Goal: Task Accomplishment & Management: Manage account settings

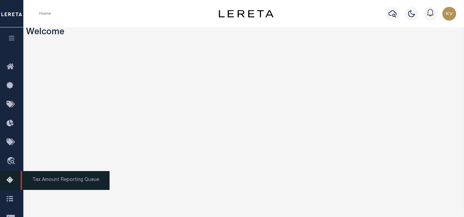
click at [10, 179] on icon at bounding box center [12, 181] width 11 height 9
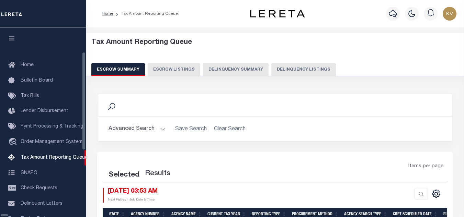
select select "100"
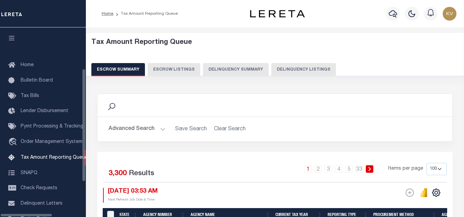
scroll to position [69, 0]
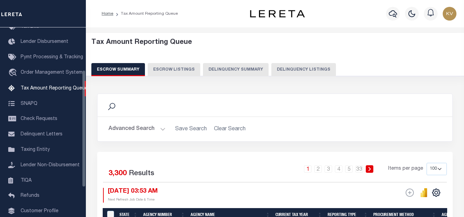
click at [263, 67] on div "Escrow Summary Escrow Listings Delinquency Summary Delinquency Listings" at bounding box center [275, 69] width 368 height 13
click at [281, 69] on button "Delinquency Listings" at bounding box center [303, 69] width 65 height 13
select select "100"
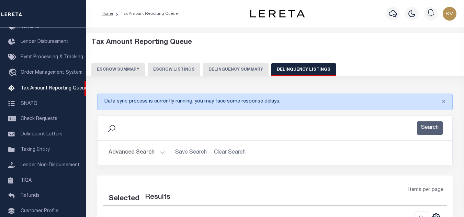
select select "100"
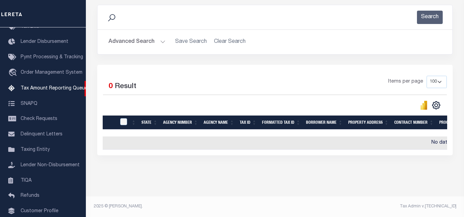
scroll to position [48, 0]
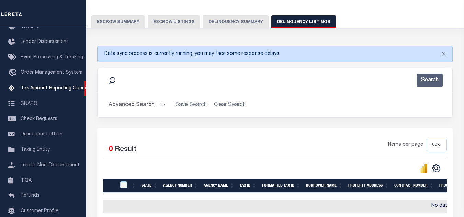
click at [151, 106] on button "Advanced Search" at bounding box center [137, 105] width 57 height 13
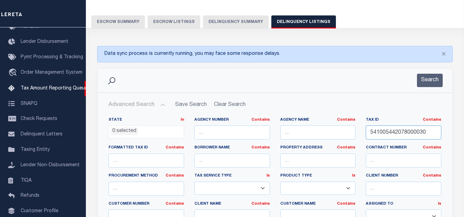
drag, startPoint x: 431, startPoint y: 132, endPoint x: 398, endPoint y: 78, distance: 63.7
click at [299, 128] on div "State In In AK AL AR AZ CA CO CT DC DE FL GA GU HI IA ID IL IN KS KY LA MA MD M…" at bounding box center [274, 187] width 343 height 140
paste input "109"
type input "541005442109000030"
click at [431, 78] on button "Search" at bounding box center [430, 80] width 26 height 13
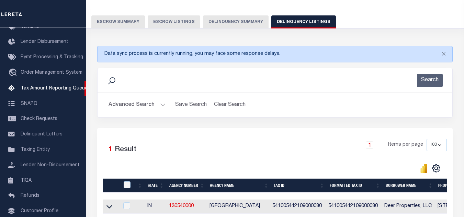
scroll to position [117, 0]
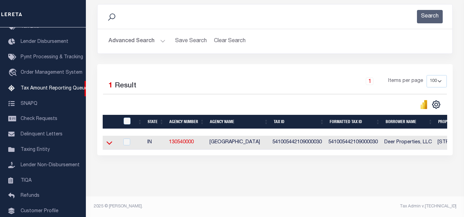
click at [110, 139] on icon at bounding box center [109, 142] width 6 height 7
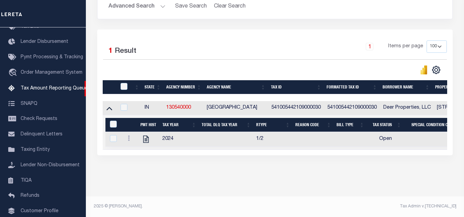
scroll to position [152, 0]
click at [145, 136] on icon "" at bounding box center [145, 139] width 5 height 7
checkbox input "true"
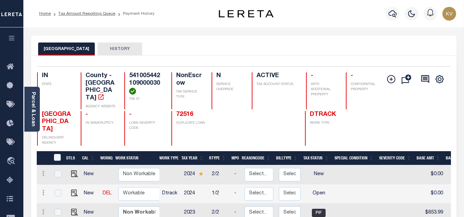
scroll to position [69, 0]
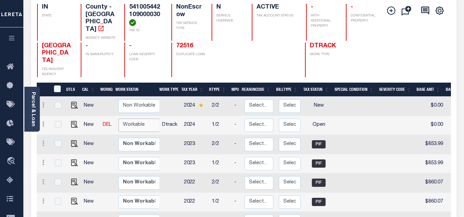
click at [137, 119] on select "Non Workable Workable" at bounding box center [138, 125] width 41 height 13
checkbox input "true"
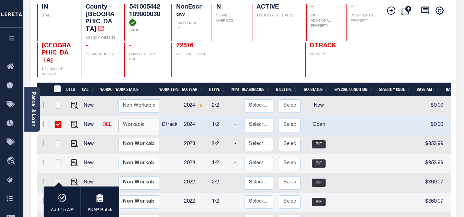
select select "true"
click at [118, 119] on select "Non Workable Workable" at bounding box center [138, 125] width 41 height 13
checkbox input "false"
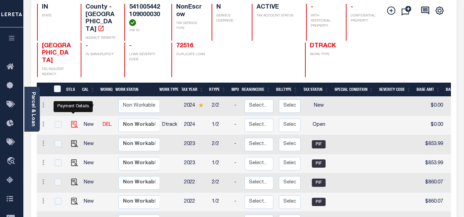
click at [72, 121] on img "" at bounding box center [74, 124] width 7 height 7
checkbox input "true"
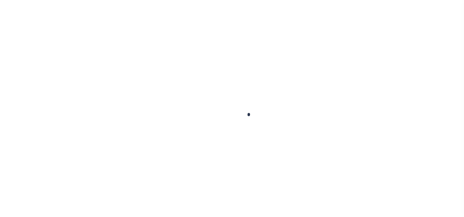
checkbox input "false"
type input "[DATE]"
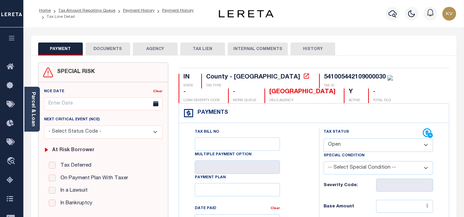
scroll to position [69, 0]
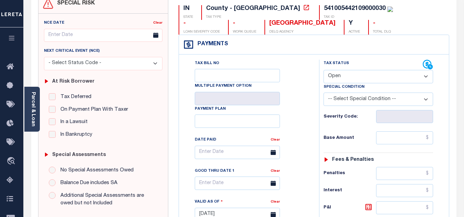
click at [370, 76] on select "- Select Status Code - Open Due/Unpaid Paid Incomplete No Tax Due Internal Refu…" at bounding box center [379, 76] width 110 height 13
select select "PYD"
click at [324, 70] on select "- Select Status Code - Open Due/Unpaid Paid Incomplete No Tax Due Internal Refu…" at bounding box center [379, 76] width 110 height 13
type input "[DATE]"
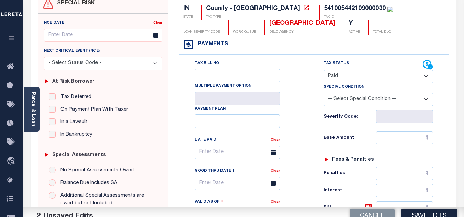
click at [294, 118] on div "Tax Bill No Multiple Payment Option Payment Plan Clear" at bounding box center [247, 156] width 123 height 193
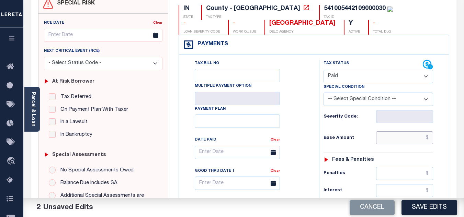
click at [399, 138] on input "text" at bounding box center [404, 138] width 57 height 13
paste input "941.93"
type input "$941.93"
click at [358, 131] on div "Tax Status Status - Select Status Code -" at bounding box center [380, 211] width 123 height 303
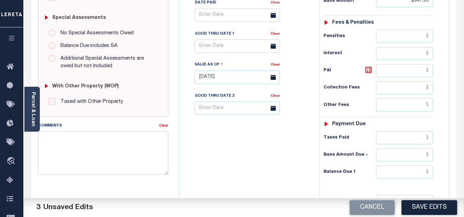
scroll to position [275, 0]
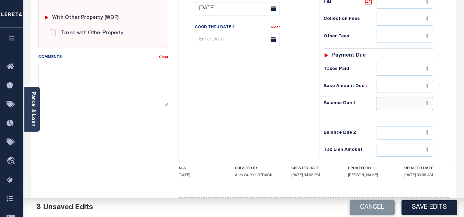
click at [397, 108] on input "text" at bounding box center [404, 103] width 57 height 13
type input "$0.00"
click at [223, 120] on div "Tax Bill No Multiple Payment Option Payment Plan Clear" at bounding box center [247, 5] width 133 height 303
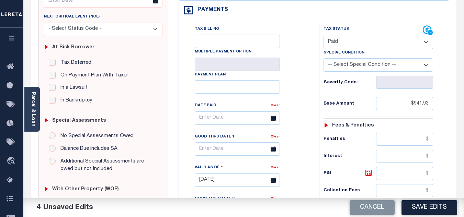
scroll to position [0, 0]
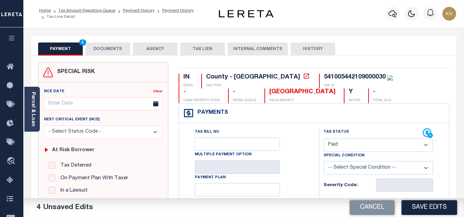
click at [113, 50] on button "DOCUMENTS" at bounding box center [108, 49] width 45 height 13
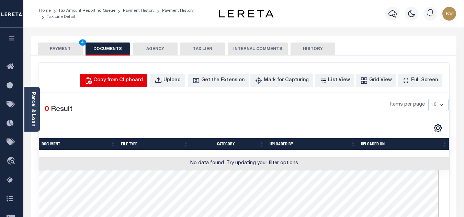
click at [134, 75] on button "Copy from Clipboard" at bounding box center [113, 80] width 67 height 13
select select "POP"
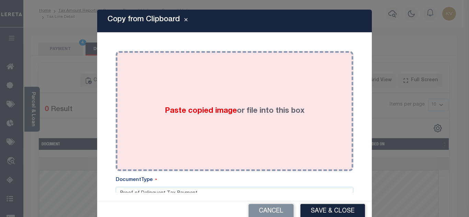
click at [228, 104] on div "Paste copied image or file into this box" at bounding box center [234, 111] width 227 height 110
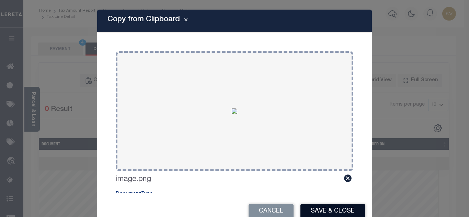
click at [335, 212] on button "Save & Close" at bounding box center [333, 211] width 65 height 15
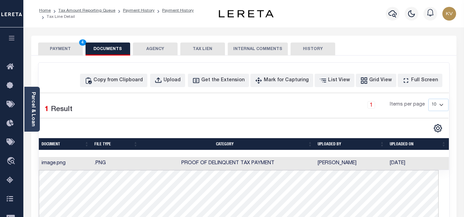
click at [58, 52] on button "PAYMENT 4" at bounding box center [60, 49] width 45 height 13
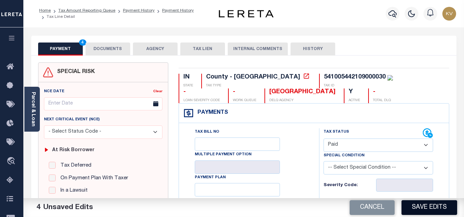
click at [435, 208] on button "Save Edits" at bounding box center [430, 208] width 56 height 15
checkbox input "false"
type input "$941.93"
type input "$0"
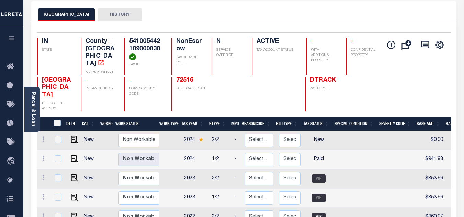
scroll to position [69, 0]
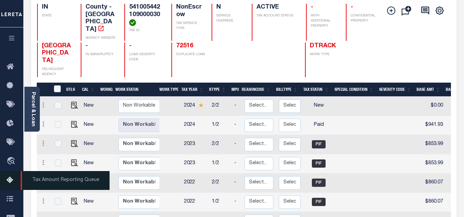
click at [7, 180] on icon at bounding box center [12, 181] width 11 height 9
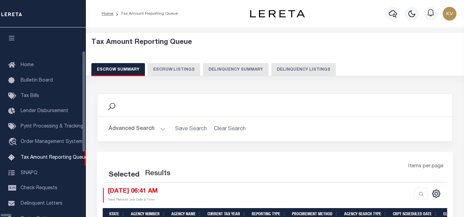
select select "100"
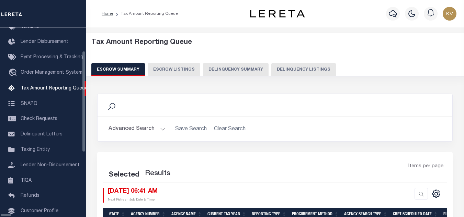
select select "100"
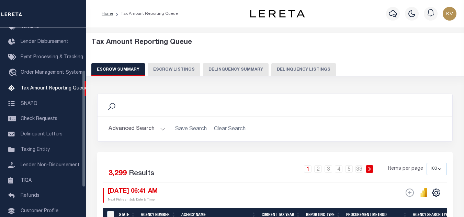
click at [271, 68] on button "Delinquency Listings" at bounding box center [303, 69] width 65 height 13
select select "100"
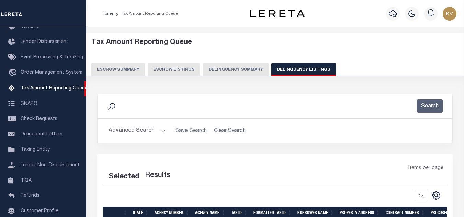
select select "100"
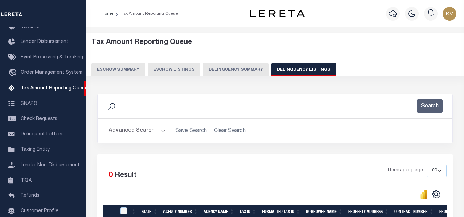
scroll to position [69, 0]
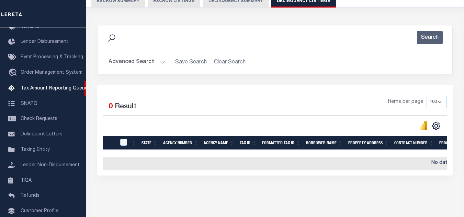
click at [159, 64] on button "Advanced Search" at bounding box center [137, 62] width 57 height 13
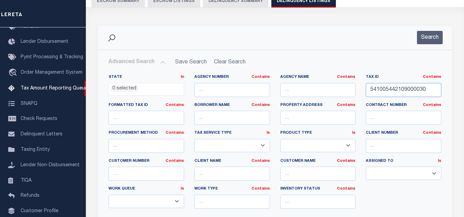
drag, startPoint x: 430, startPoint y: 88, endPoint x: 302, endPoint y: 89, distance: 128.1
click at [302, 89] on div "State In In AK AL AR AZ CA CO CT DC DE FL GA GU HI IA ID IL IN KS KY LA MA MD M…" at bounding box center [274, 145] width 343 height 140
paste input "3003"
type input "541005443003000030"
click at [433, 39] on button "Search" at bounding box center [430, 37] width 26 height 13
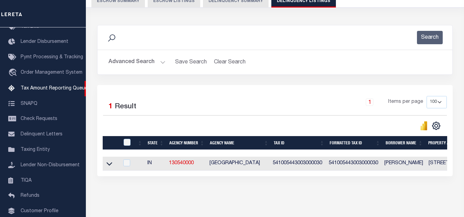
scroll to position [95, 0]
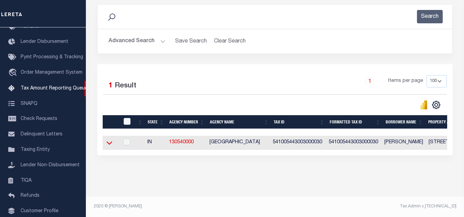
click at [108, 142] on icon at bounding box center [109, 142] width 6 height 7
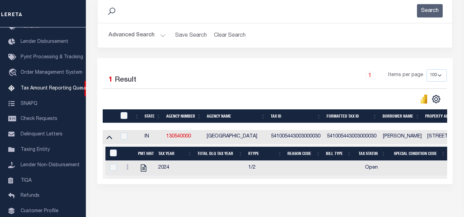
scroll to position [130, 0]
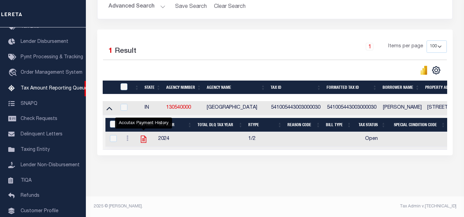
click at [143, 136] on icon "" at bounding box center [143, 139] width 5 height 7
checkbox input "true"
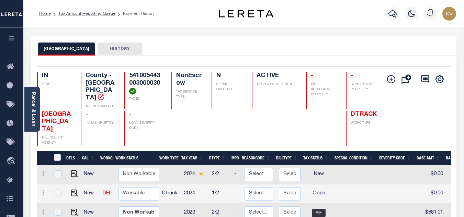
scroll to position [69, 0]
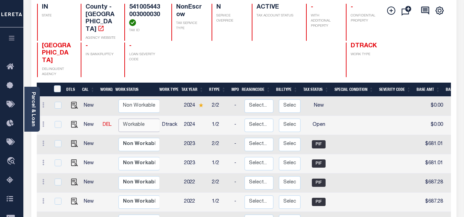
click at [138, 119] on select "Non Workable Workable" at bounding box center [138, 125] width 41 height 13
checkbox input "true"
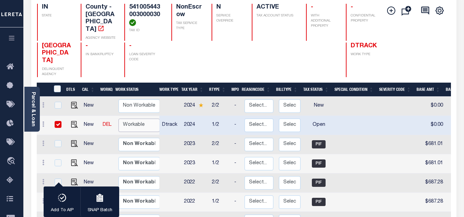
select select "true"
click at [118, 119] on select "Non Workable Workable" at bounding box center [138, 125] width 41 height 13
checkbox input "false"
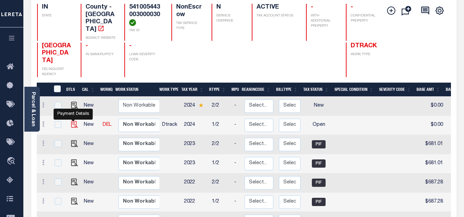
click at [71, 121] on img "" at bounding box center [74, 124] width 7 height 7
checkbox input "true"
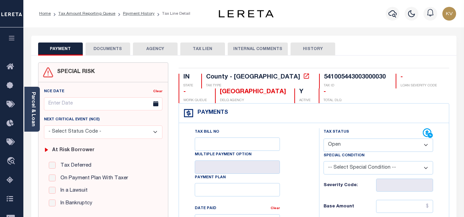
scroll to position [103, 0]
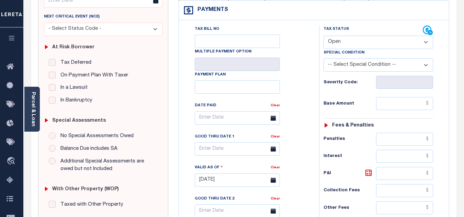
click at [341, 40] on select "- Select Status Code - Open Due/Unpaid Paid Incomplete No Tax Due Internal Refu…" at bounding box center [379, 42] width 110 height 13
select select "PYD"
click at [324, 36] on select "- Select Status Code - Open Due/Unpaid Paid Incomplete No Tax Due Internal Refu…" at bounding box center [379, 42] width 110 height 13
type input "[DATE]"
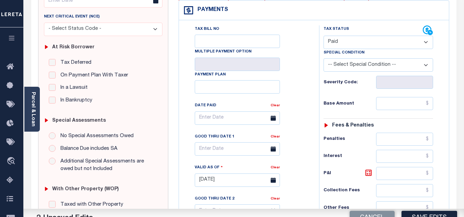
click at [307, 83] on div "Tax Bill No Multiple Payment Option Payment Plan Clear" at bounding box center [247, 121] width 123 height 193
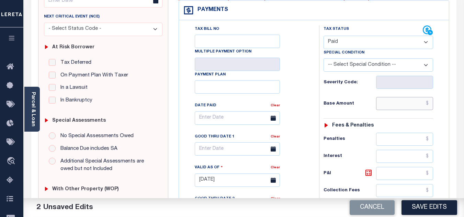
click at [385, 105] on input "text" at bounding box center [404, 103] width 57 height 13
paste input "762.45"
type input "$762.45"
click at [359, 102] on h6 "Base Amount" at bounding box center [350, 103] width 53 height 5
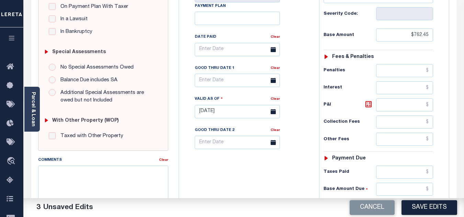
scroll to position [240, 0]
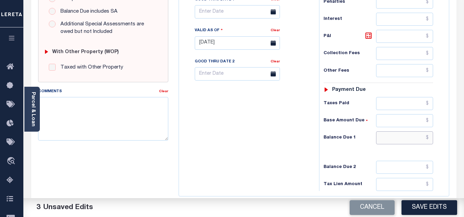
click at [402, 139] on input "text" at bounding box center [404, 138] width 57 height 13
type input "$0.00"
click at [300, 133] on div "Tax Bill No Multiple Payment Option Payment Plan Clear" at bounding box center [247, 39] width 133 height 303
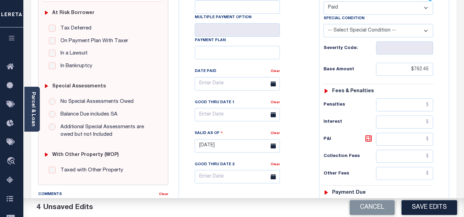
scroll to position [0, 0]
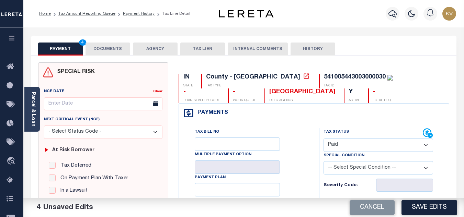
click at [109, 49] on button "DOCUMENTS" at bounding box center [108, 49] width 45 height 13
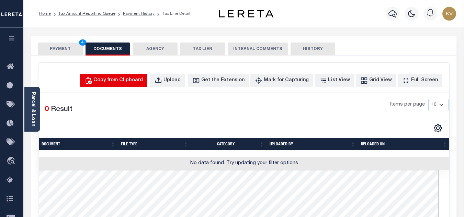
click at [132, 83] on div "Copy from Clipboard" at bounding box center [117, 81] width 49 height 8
select select "POP"
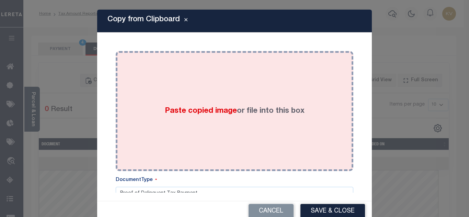
click at [157, 98] on div "Paste copied image or file into this box" at bounding box center [234, 111] width 227 height 110
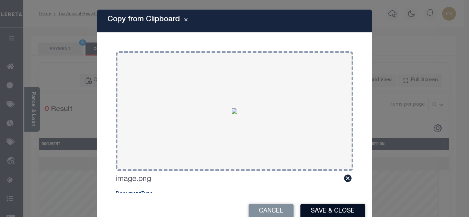
click at [335, 211] on button "Save & Close" at bounding box center [333, 211] width 65 height 15
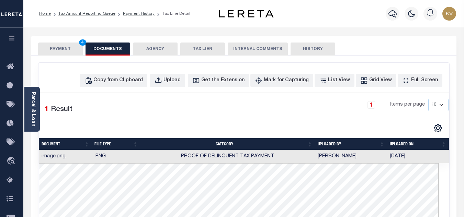
click at [67, 47] on button "PAYMENT 4" at bounding box center [60, 49] width 45 height 13
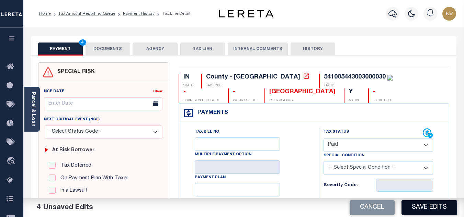
click at [426, 208] on button "Save Edits" at bounding box center [430, 208] width 56 height 15
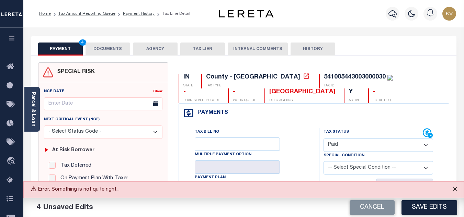
click at [453, 192] on button "Close" at bounding box center [455, 189] width 17 height 15
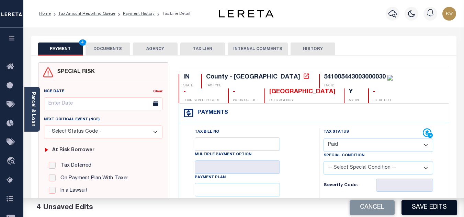
click at [419, 210] on button "Save Edits" at bounding box center [430, 208] width 56 height 15
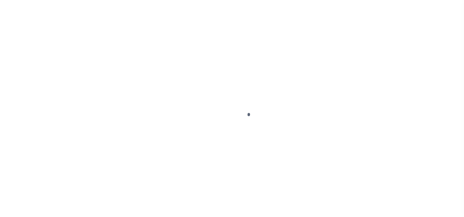
select select "PYD"
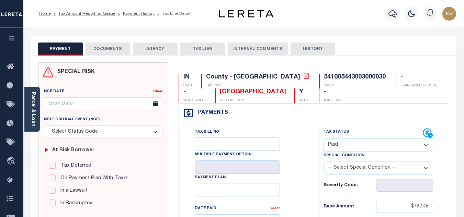
scroll to position [69, 0]
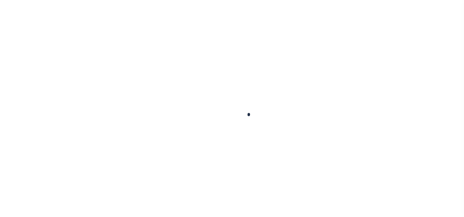
checkbox input "false"
type input "[DATE]"
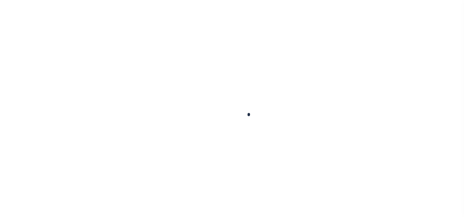
select select "PYD"
type input "$762.45"
type input "$0"
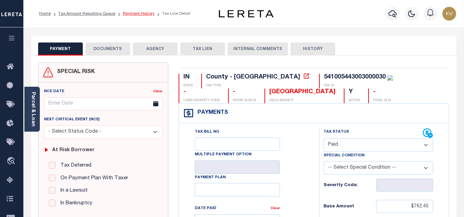
click at [129, 12] on link "Payment History" at bounding box center [139, 14] width 32 height 4
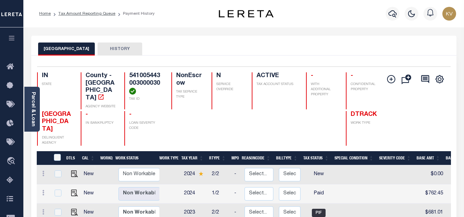
scroll to position [69, 0]
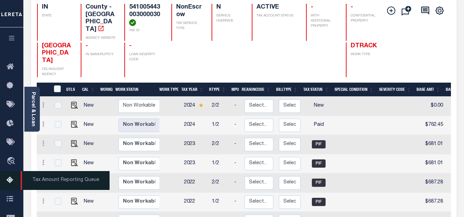
click at [10, 183] on icon at bounding box center [12, 181] width 11 height 9
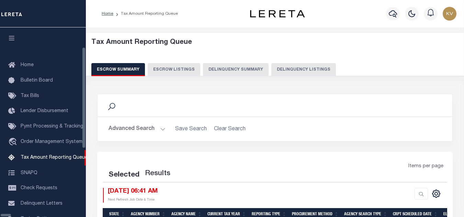
select select "100"
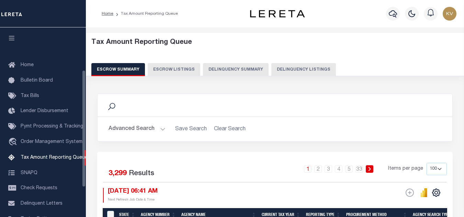
scroll to position [69, 0]
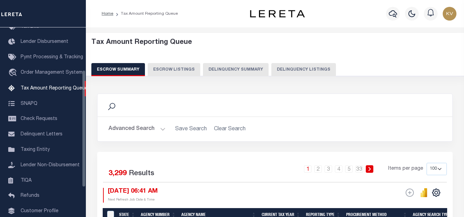
click at [264, 70] on div "Escrow Summary Escrow Listings Delinquency Summary Delinquency Listings" at bounding box center [275, 69] width 368 height 13
click at [313, 70] on button "Delinquency Listings" at bounding box center [303, 69] width 65 height 13
select select
select select "100"
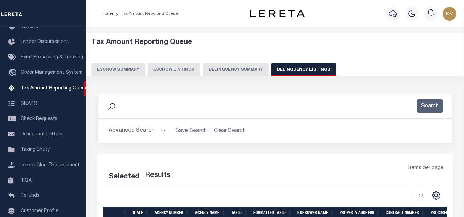
select select "100"
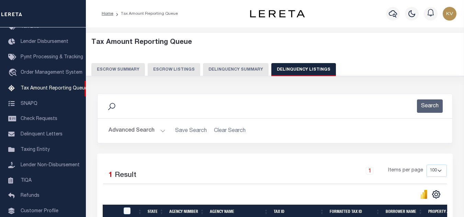
scroll to position [95, 0]
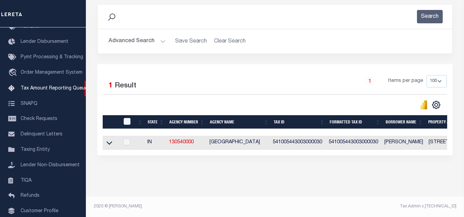
click at [158, 37] on button "Advanced Search" at bounding box center [137, 41] width 57 height 13
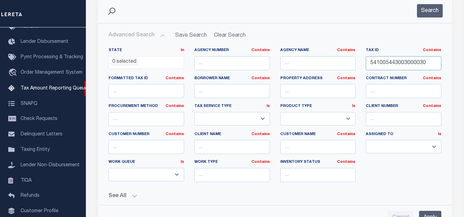
drag, startPoint x: 426, startPoint y: 62, endPoint x: 293, endPoint y: 59, distance: 133.3
click at [293, 59] on div "State In In AK AL AR AZ CA CO CT DC DE FL GA GU HI IA ID IL IN KS KY LA MA MD M…" at bounding box center [274, 118] width 343 height 140
click at [430, 63] on input "541005443003000030" at bounding box center [404, 63] width 76 height 14
click at [433, 63] on input "541005443003000030" at bounding box center [404, 63] width 76 height 14
click at [431, 63] on input "541005443003000030" at bounding box center [404, 63] width 76 height 14
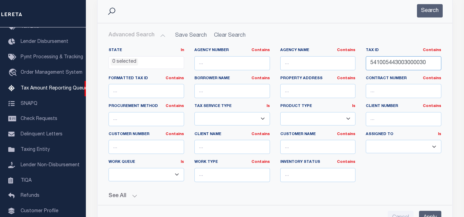
drag, startPoint x: 431, startPoint y: 63, endPoint x: 364, endPoint y: 71, distance: 66.8
click at [364, 71] on div "Tax ID Contains Contains Is 541005443003000030" at bounding box center [404, 62] width 86 height 28
paste input "4"
type input "541005443004000030"
click at [432, 14] on button "Search" at bounding box center [430, 10] width 26 height 13
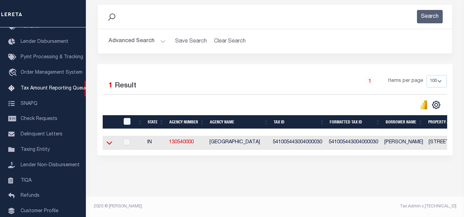
click at [108, 142] on icon at bounding box center [109, 143] width 6 height 3
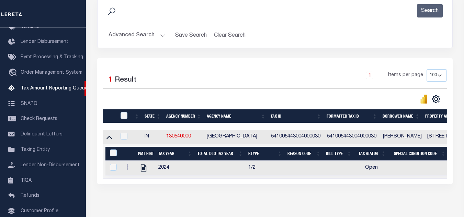
scroll to position [131, 0]
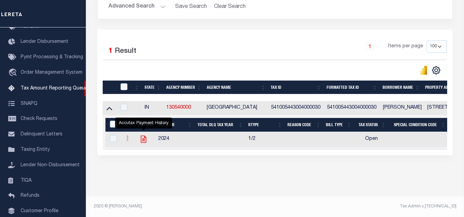
click at [143, 137] on icon "" at bounding box center [143, 139] width 9 height 9
checkbox input "true"
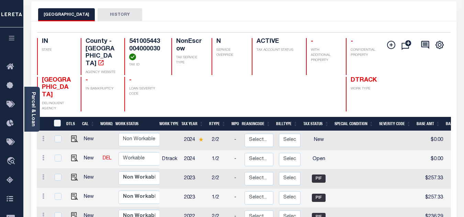
scroll to position [69, 0]
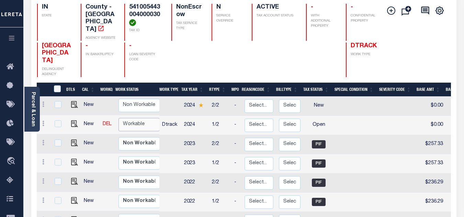
click at [133, 119] on select "Non Workable Workable" at bounding box center [138, 124] width 41 height 13
checkbox input "true"
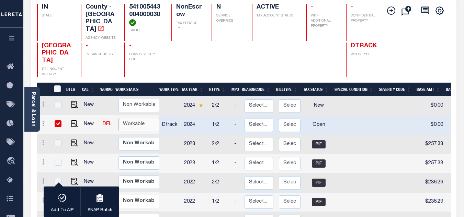
select select "true"
click at [118, 118] on select "Non Workable Workable" at bounding box center [138, 124] width 41 height 13
checkbox input "false"
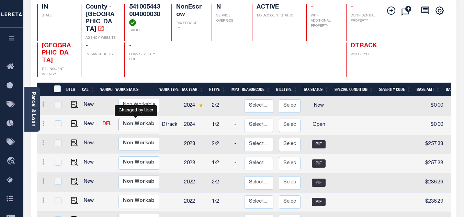
scroll to position [137, 0]
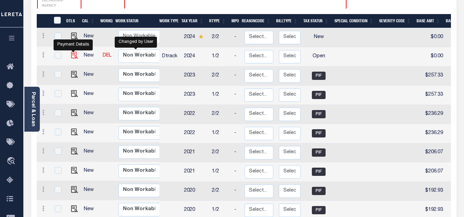
click at [72, 52] on img "" at bounding box center [74, 55] width 7 height 7
checkbox input "true"
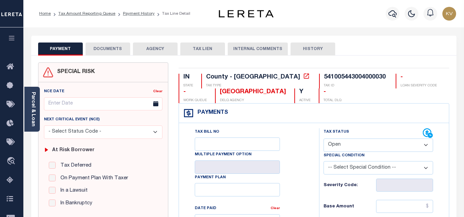
scroll to position [69, 0]
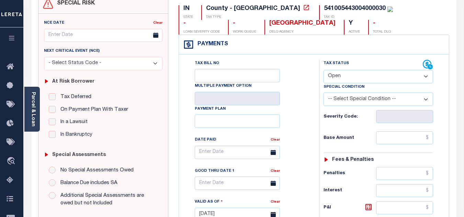
click at [359, 76] on select "- Select Status Code - Open Due/Unpaid Paid Incomplete No Tax Due Internal Refu…" at bounding box center [379, 76] width 110 height 13
select select "PYD"
click at [324, 70] on select "- Select Status Code - Open Due/Unpaid Paid Incomplete No Tax Due Internal Refu…" at bounding box center [379, 76] width 110 height 13
type input "[DATE]"
click at [307, 110] on div "Tax Bill No Multiple Payment Option Payment Plan Clear" at bounding box center [247, 156] width 123 height 193
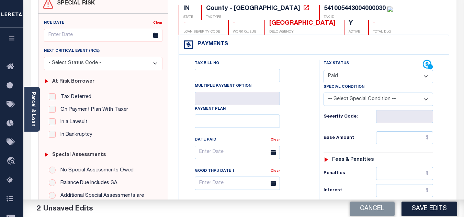
scroll to position [103, 0]
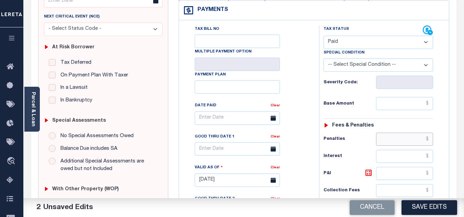
click at [400, 139] on input "text" at bounding box center [404, 139] width 57 height 13
paste input "274.42"
type input "$274.42"
click at [407, 107] on input "text" at bounding box center [404, 103] width 57 height 13
paste input "274.42"
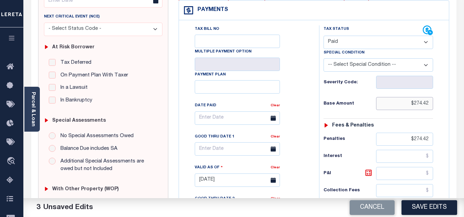
type input "$274.42"
drag, startPoint x: 410, startPoint y: 142, endPoint x: 449, endPoint y: 137, distance: 38.8
click at [449, 136] on div "Payments Warning! Search Status is not "Completed", amounts can not be keyed. T…" at bounding box center [314, 167] width 271 height 334
click at [447, 128] on div "Tax Status Status" at bounding box center [380, 176] width 133 height 303
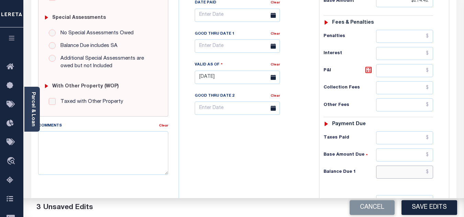
click at [404, 170] on input "text" at bounding box center [404, 172] width 57 height 13
click at [290, 172] on div "Tax Bill No Multiple Payment Option Payment Plan Clear" at bounding box center [247, 73] width 133 height 303
type input "$0.00"
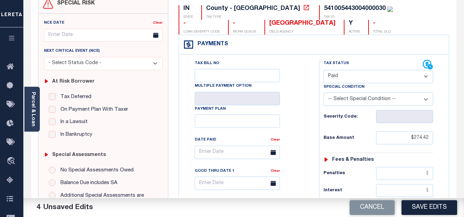
scroll to position [0, 0]
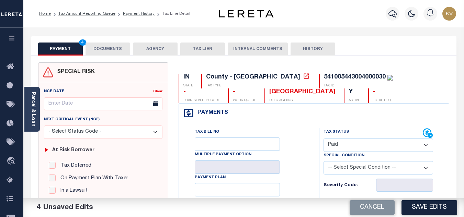
click at [114, 49] on button "DOCUMENTS" at bounding box center [108, 49] width 45 height 13
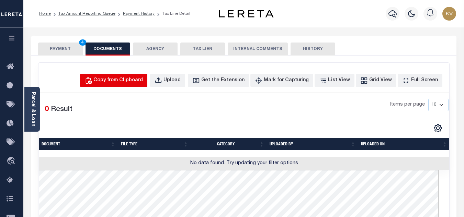
click at [122, 84] on div "Copy from Clipboard" at bounding box center [117, 81] width 49 height 8
select select "POP"
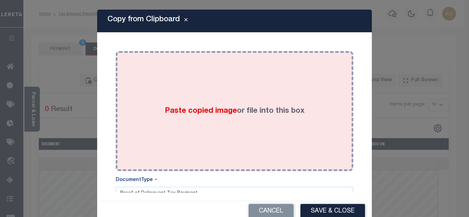
click at [147, 100] on div "Paste copied image or file into this box" at bounding box center [234, 111] width 227 height 110
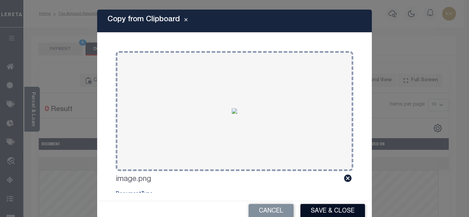
click at [323, 207] on button "Save & Close" at bounding box center [333, 211] width 65 height 15
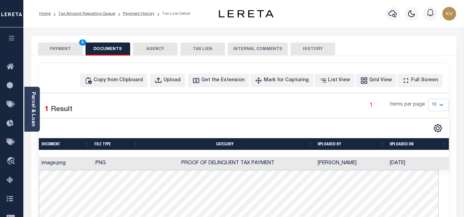
click at [60, 48] on button "PAYMENT 4" at bounding box center [60, 49] width 45 height 13
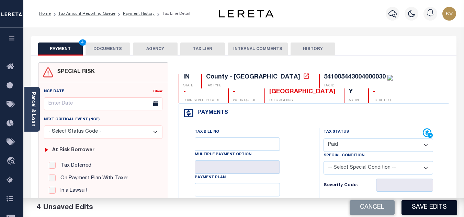
click at [431, 207] on button "Save Edits" at bounding box center [430, 208] width 56 height 15
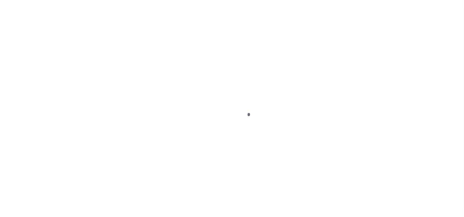
select select "PYD"
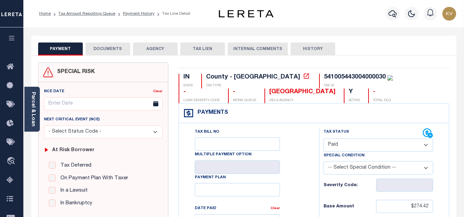
click at [395, 48] on div "PAYMENT DOCUMENTS AGENCY DELINQUENT PAYEE TAX LIEN HISTORY" at bounding box center [243, 49] width 411 height 13
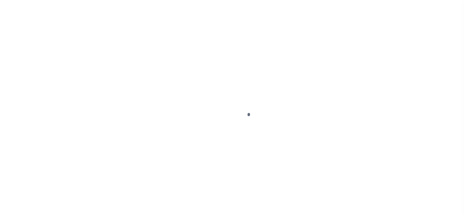
select select "PYD"
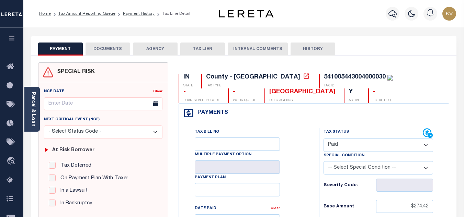
click at [355, 25] on div "Profile Sign out" at bounding box center [370, 14] width 177 height 24
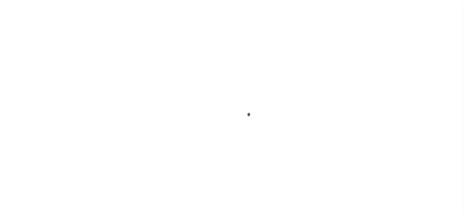
select select "PYD"
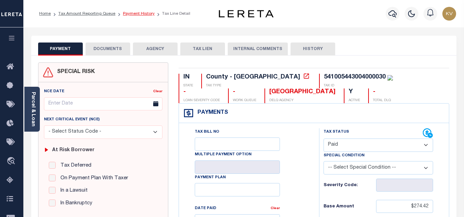
click at [143, 14] on link "Payment History" at bounding box center [139, 14] width 32 height 4
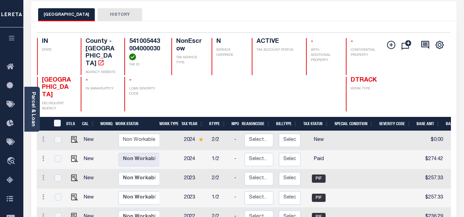
scroll to position [69, 0]
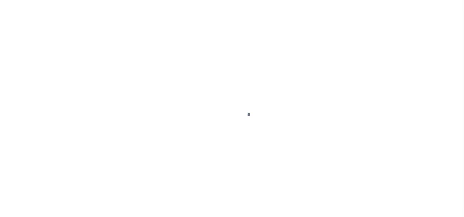
scroll to position [69, 0]
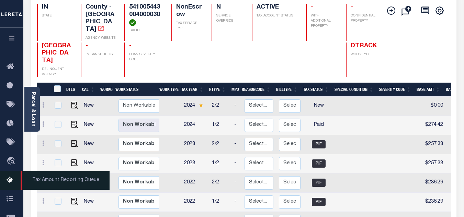
click at [12, 180] on icon at bounding box center [12, 181] width 11 height 9
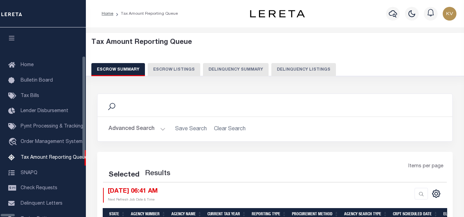
select select "100"
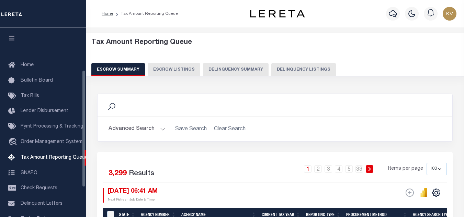
scroll to position [69, 0]
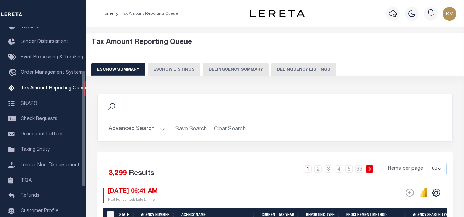
click at [301, 71] on button "Delinquency Listings" at bounding box center [303, 69] width 65 height 13
select select "100"
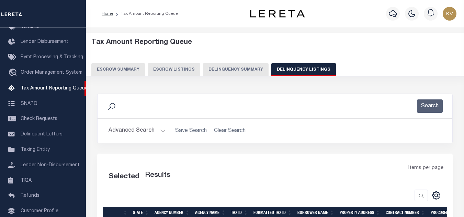
scroll to position [69, 0]
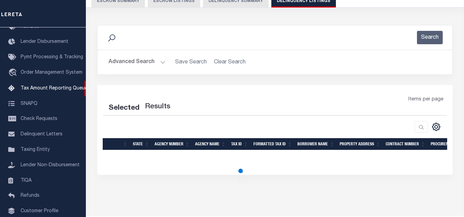
select select "100"
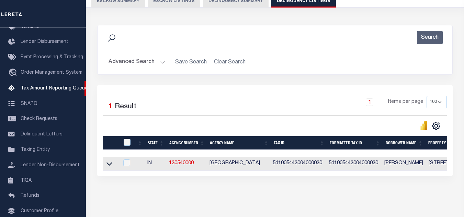
click at [159, 64] on button "Advanced Search" at bounding box center [137, 62] width 57 height 13
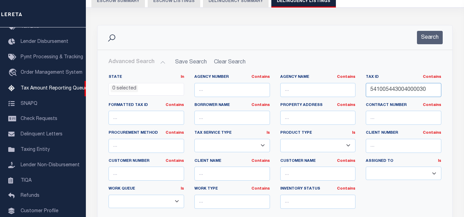
drag, startPoint x: 428, startPoint y: 90, endPoint x: 320, endPoint y: 82, distance: 107.8
click at [320, 82] on div "State In In AK AL AR AZ CA CO CT DC DE FL GA GU HI IA ID IL IN KS [GEOGRAPHIC_D…" at bounding box center [274, 145] width 343 height 140
paste input "5"
type input "541005443005000030"
click at [430, 33] on button "Search" at bounding box center [430, 37] width 26 height 13
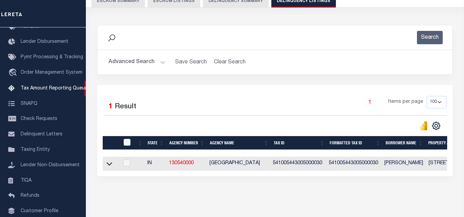
scroll to position [95, 0]
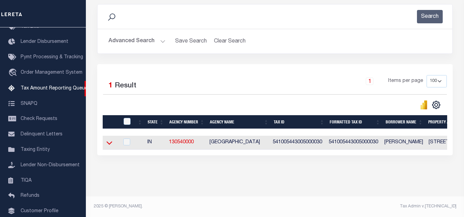
click at [110, 139] on icon at bounding box center [109, 142] width 6 height 7
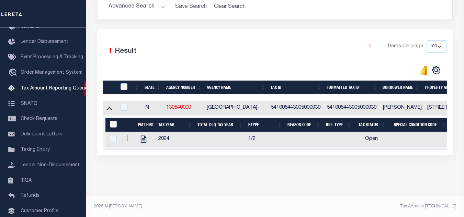
scroll to position [131, 0]
click at [145, 136] on icon "" at bounding box center [143, 139] width 5 height 7
checkbox input "true"
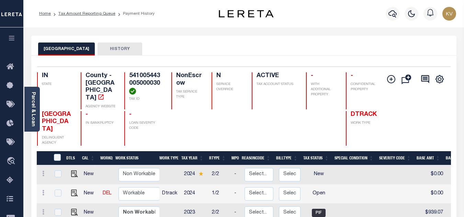
scroll to position [69, 0]
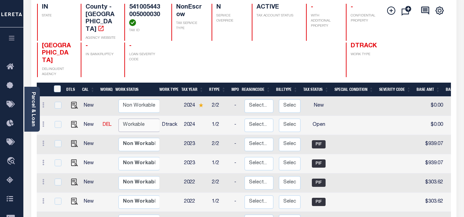
click at [139, 119] on select "Non Workable Workable" at bounding box center [138, 125] width 41 height 13
checkbox input "true"
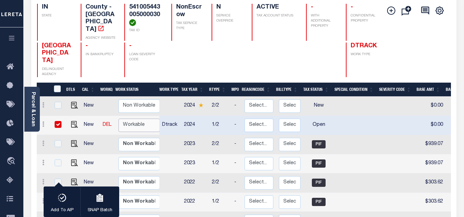
select select "true"
click at [118, 119] on select "Non Workable Workable" at bounding box center [138, 125] width 41 height 13
checkbox input "false"
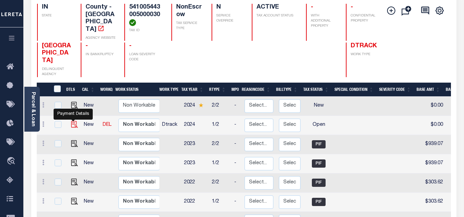
click at [72, 121] on img "" at bounding box center [74, 124] width 7 height 7
checkbox input "true"
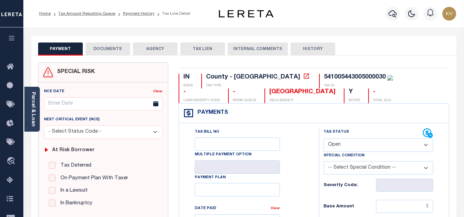
click at [350, 147] on select "- Select Status Code - Open Due/Unpaid Paid Incomplete No Tax Due Internal Refu…" at bounding box center [379, 145] width 110 height 13
select select "PYD"
click at [324, 139] on select "- Select Status Code - Open Due/Unpaid Paid Incomplete No Tax Due Internal Refu…" at bounding box center [379, 145] width 110 height 13
type input "[DATE]"
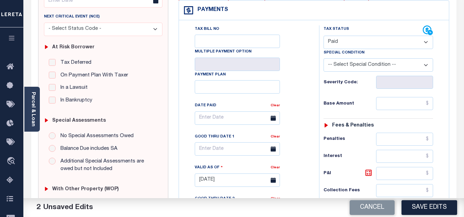
scroll to position [137, 0]
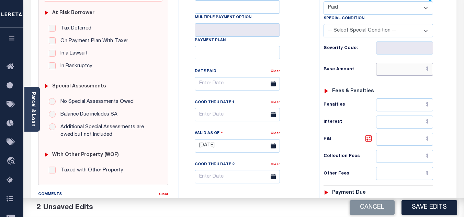
click at [387, 68] on input "text" at bounding box center [404, 69] width 57 height 13
paste input "1,043.42"
type input "$1,043.42"
click at [365, 68] on h6 "Base Amount" at bounding box center [350, 69] width 53 height 5
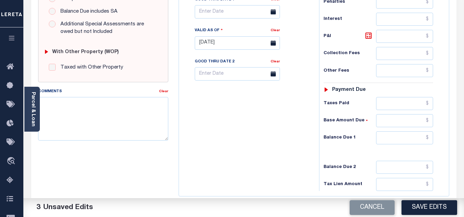
scroll to position [275, 0]
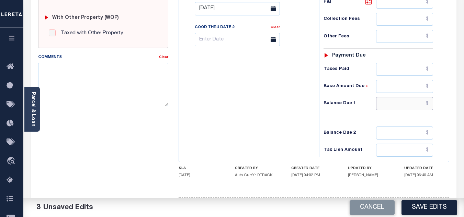
click at [400, 106] on input "text" at bounding box center [404, 103] width 57 height 13
type input "$0.00"
click at [283, 108] on div "Tax Bill No Multiple Payment Option Payment Plan Clear" at bounding box center [247, 5] width 133 height 303
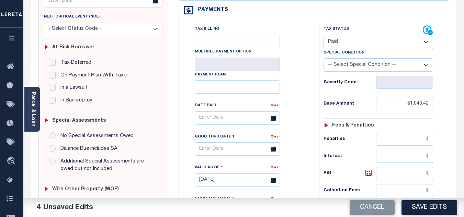
scroll to position [0, 0]
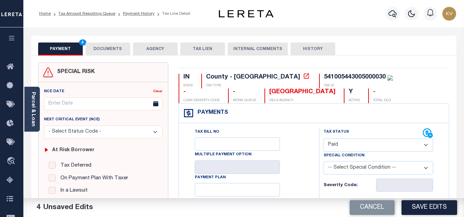
click at [102, 45] on button "DOCUMENTS" at bounding box center [108, 49] width 45 height 13
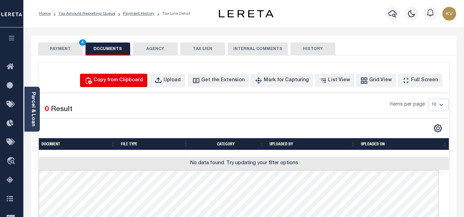
click at [147, 79] on button "Copy from Clipboard" at bounding box center [113, 80] width 67 height 13
select select "POP"
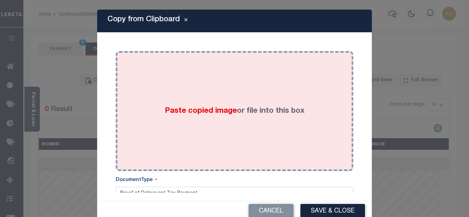
click at [171, 108] on span "Paste copied image" at bounding box center [201, 112] width 72 height 8
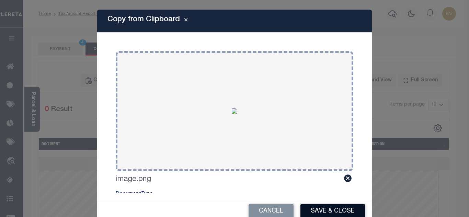
click at [324, 214] on button "Save & Close" at bounding box center [333, 211] width 65 height 15
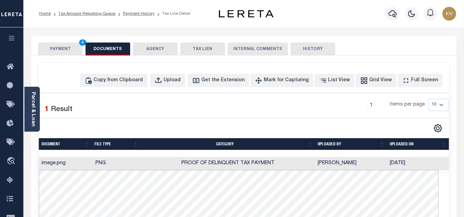
click at [54, 45] on button "PAYMENT 4" at bounding box center [60, 49] width 45 height 13
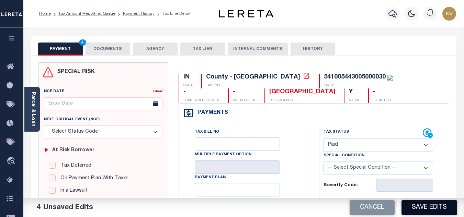
click at [432, 209] on button "Save Edits" at bounding box center [430, 208] width 56 height 15
checkbox input "false"
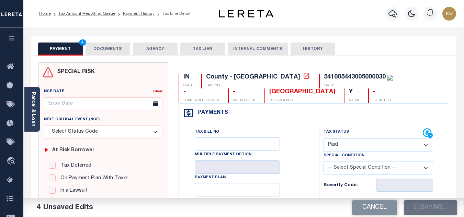
type input "$1,043.42"
type input "$0"
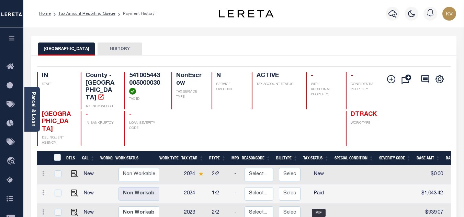
scroll to position [69, 0]
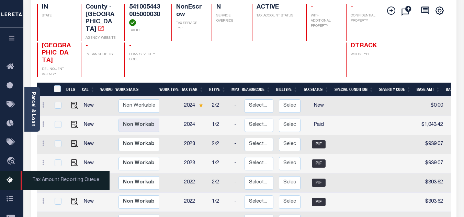
click at [12, 179] on icon at bounding box center [12, 181] width 11 height 9
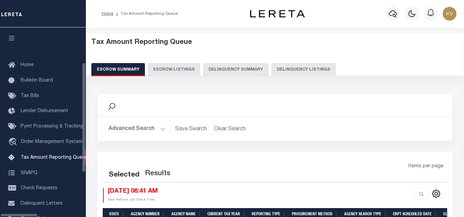
select select "100"
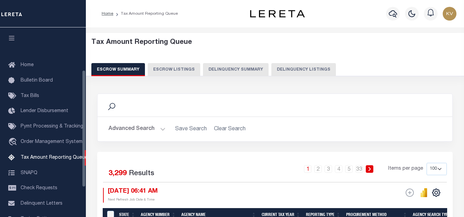
scroll to position [69, 0]
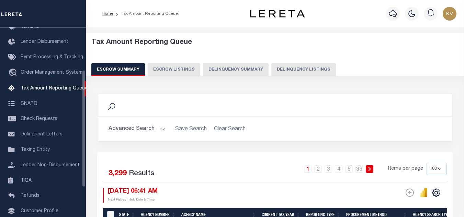
click at [305, 67] on button "Delinquency Listings" at bounding box center [303, 69] width 65 height 13
select select "100"
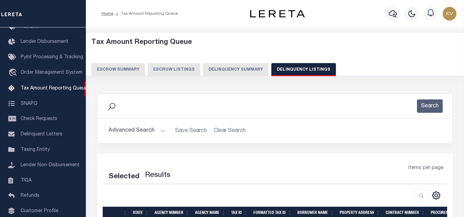
select select "100"
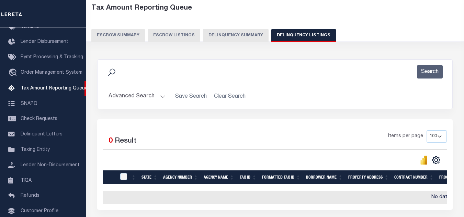
scroll to position [69, 0]
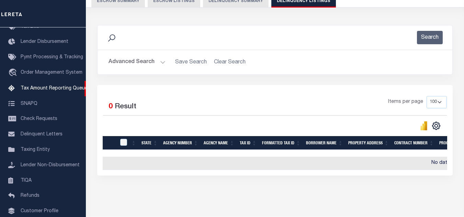
click at [156, 61] on button "Advanced Search" at bounding box center [137, 62] width 57 height 13
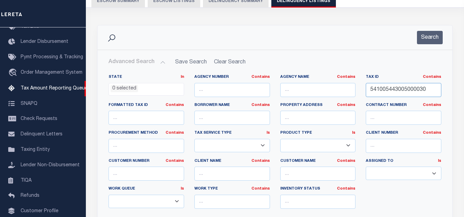
drag, startPoint x: 429, startPoint y: 89, endPoint x: 344, endPoint y: 83, distance: 84.7
click at [344, 83] on div "State In In AK AL AR AZ CA CO CT DC DE FL GA GU HI IA ID IL IN KS [GEOGRAPHIC_D…" at bounding box center [274, 145] width 343 height 140
paste input "41"
type input "541005443041000030"
click at [425, 38] on button "Search" at bounding box center [430, 37] width 26 height 13
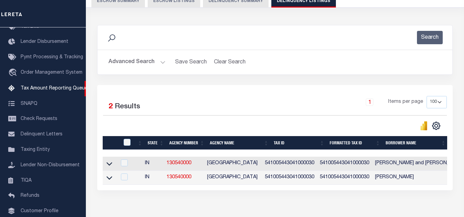
scroll to position [110, 0]
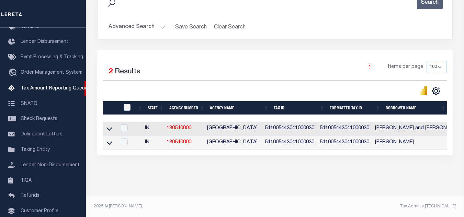
click at [109, 128] on icon at bounding box center [109, 129] width 6 height 3
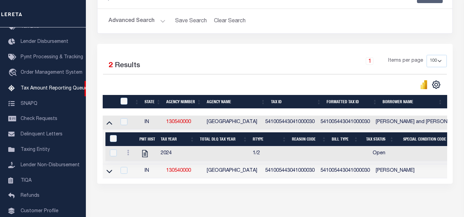
scroll to position [145, 0]
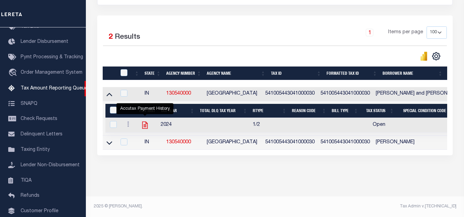
click at [144, 121] on icon "" at bounding box center [144, 125] width 9 height 9
checkbox input "true"
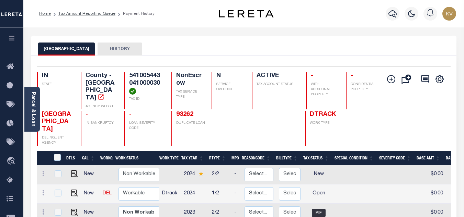
scroll to position [69, 0]
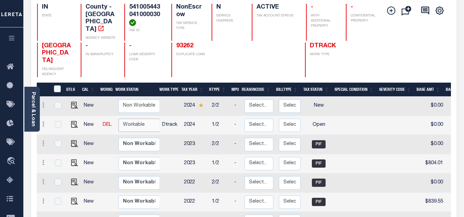
click at [136, 120] on select "Non Workable Workable" at bounding box center [138, 125] width 41 height 13
checkbox input "true"
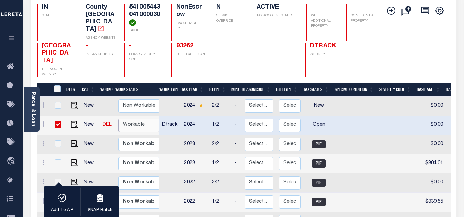
select select "true"
click at [118, 119] on select "Non Workable Workable" at bounding box center [138, 125] width 41 height 13
checkbox input "false"
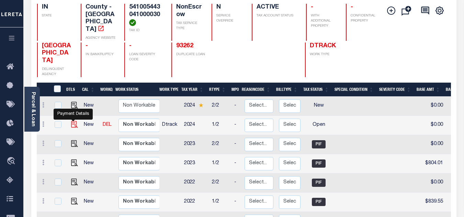
click at [71, 121] on img "" at bounding box center [74, 124] width 7 height 7
checkbox input "true"
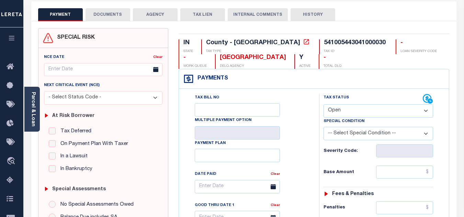
scroll to position [69, 0]
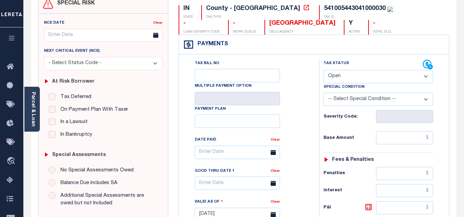
click at [336, 81] on select "- Select Status Code - Open Due/Unpaid Paid Incomplete No Tax Due Internal Refu…" at bounding box center [379, 76] width 110 height 13
select select "PYD"
click at [324, 70] on select "- Select Status Code - Open Due/Unpaid Paid Incomplete No Tax Due Internal Refu…" at bounding box center [379, 76] width 110 height 13
type input "[DATE]"
click at [292, 109] on div "Tax Bill No Multiple Payment Option Payment Plan Clear" at bounding box center [247, 156] width 123 height 193
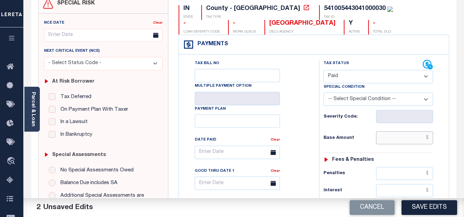
click at [391, 141] on input "text" at bounding box center [404, 138] width 57 height 13
paste input "895.08"
type input "$895.08"
click at [349, 123] on div "Severity Code:" at bounding box center [379, 116] width 110 height 13
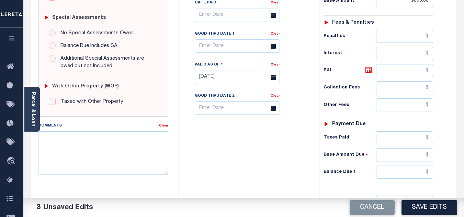
scroll to position [275, 0]
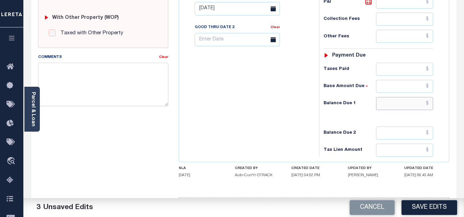
click at [393, 108] on input "text" at bounding box center [404, 103] width 57 height 13
type input "$0.00"
click at [253, 88] on div "Tax Bill No Multiple Payment Option Payment Plan Clear" at bounding box center [247, 5] width 133 height 303
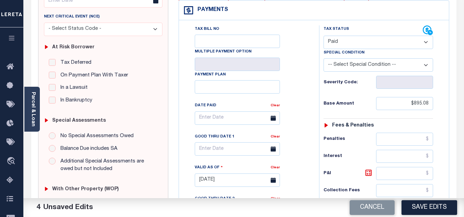
scroll to position [0, 0]
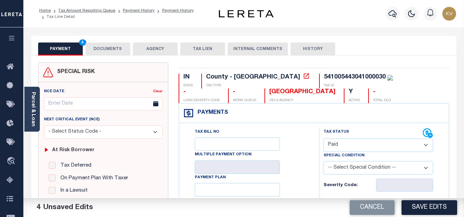
click at [112, 54] on button "DOCUMENTS" at bounding box center [108, 49] width 45 height 13
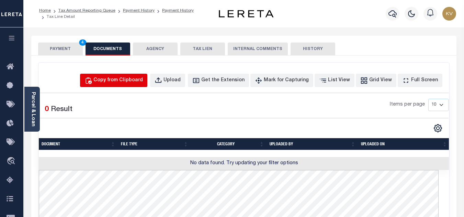
click at [130, 80] on div "Copy from Clipboard" at bounding box center [117, 81] width 49 height 8
select select "POP"
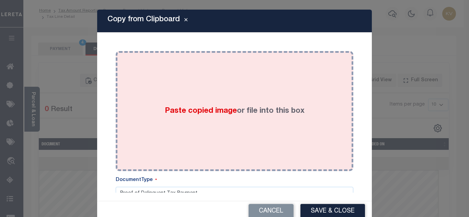
click at [164, 101] on div "Paste copied image or file into this box" at bounding box center [234, 111] width 227 height 110
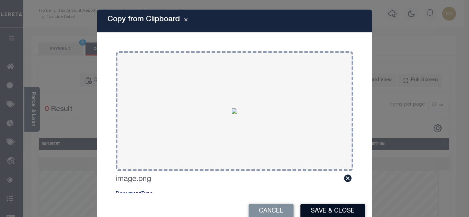
click at [323, 211] on button "Save & Close" at bounding box center [333, 211] width 65 height 15
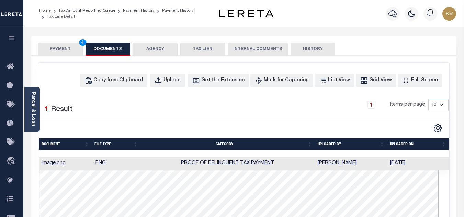
click at [56, 50] on button "PAYMENT 4" at bounding box center [60, 49] width 45 height 13
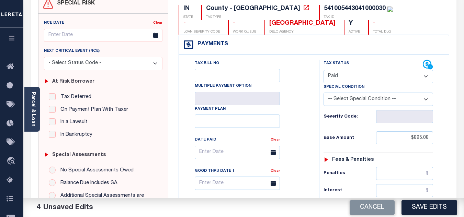
scroll to position [103, 0]
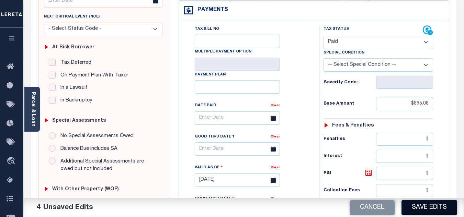
click at [426, 204] on button "Save Edits" at bounding box center [430, 208] width 56 height 15
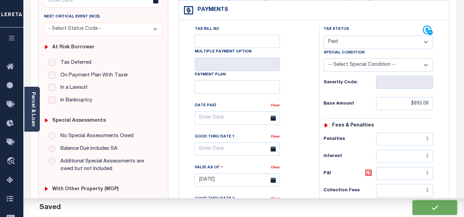
checkbox input "false"
type input "$895.08"
type input "$0"
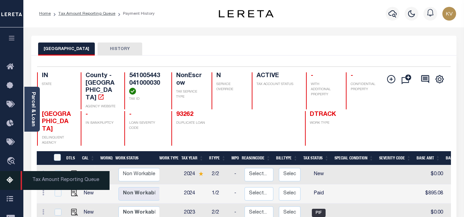
click at [7, 180] on icon at bounding box center [12, 181] width 11 height 9
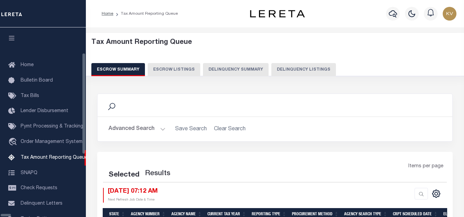
click at [258, 68] on button "Delinquency Summary" at bounding box center [236, 69] width 66 height 13
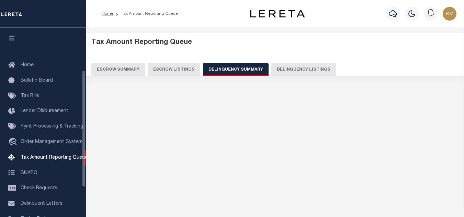
scroll to position [69, 0]
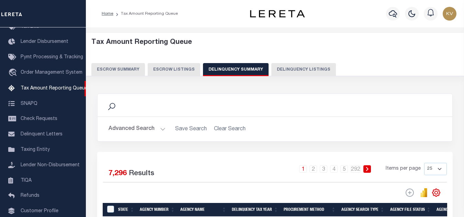
click at [289, 71] on button "Delinquency Listings" at bounding box center [303, 69] width 65 height 13
select select "100"
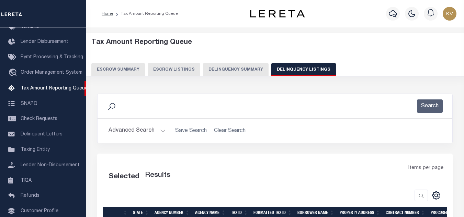
select select "100"
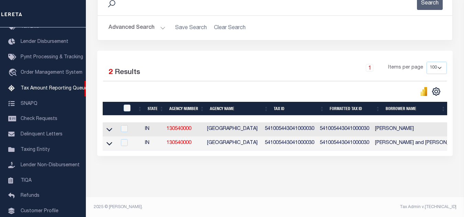
scroll to position [110, 0]
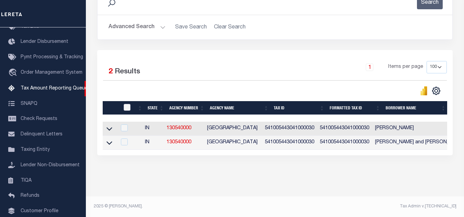
click at [125, 104] on input "checkbox" at bounding box center [127, 107] width 7 height 7
checkbox input "true"
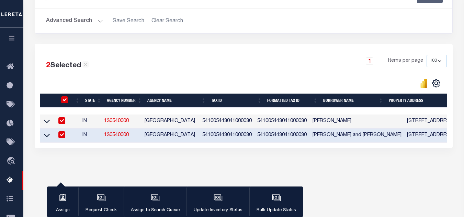
scroll to position [109, 0]
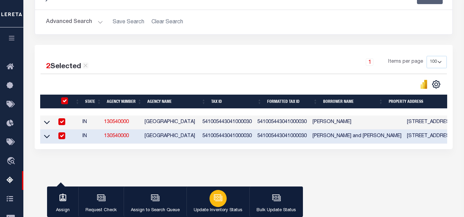
click at [214, 200] on icon "button" at bounding box center [218, 198] width 9 height 9
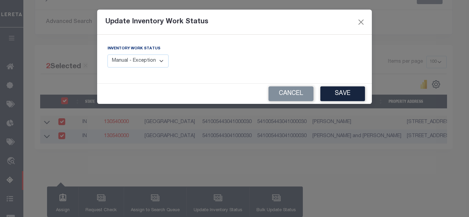
click at [114, 60] on select "Manual - Exception Pended - Awaiting Search Late Add Exception Completed" at bounding box center [138, 61] width 61 height 13
select select "4"
click at [108, 55] on select "Manual - Exception Pended - Awaiting Search Late Add Exception Completed" at bounding box center [138, 61] width 61 height 13
click at [332, 92] on button "Save" at bounding box center [342, 94] width 45 height 15
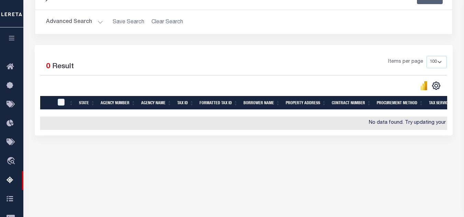
click at [97, 22] on button "Advanced Search" at bounding box center [74, 21] width 57 height 13
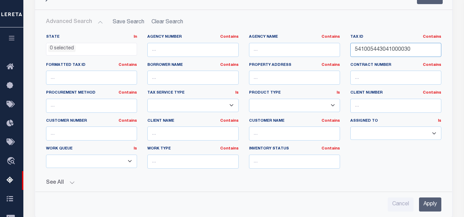
drag, startPoint x: 417, startPoint y: 52, endPoint x: 366, endPoint y: 51, distance: 50.8
click at [366, 51] on input "541005443041000030" at bounding box center [395, 50] width 91 height 14
click at [416, 49] on input "541005443041000030" at bounding box center [395, 50] width 91 height 14
drag, startPoint x: 417, startPoint y: 49, endPoint x: 352, endPoint y: 49, distance: 64.9
click at [352, 49] on input "541005443041000030" at bounding box center [395, 50] width 91 height 14
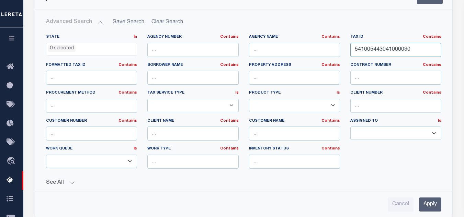
paste input "78"
type input "541005443078000030"
click at [427, 200] on input "Apply" at bounding box center [430, 205] width 22 height 14
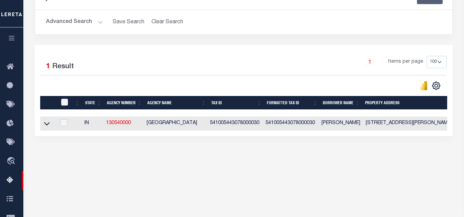
scroll to position [147, 0]
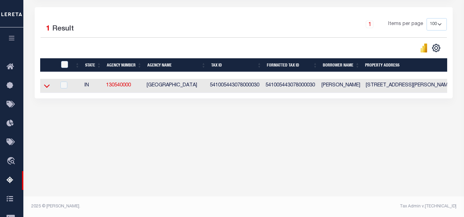
click at [47, 88] on icon at bounding box center [47, 85] width 6 height 7
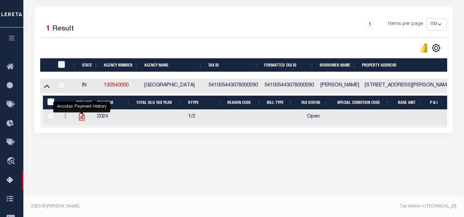
click at [82, 119] on icon "" at bounding box center [81, 117] width 9 height 9
checkbox input "true"
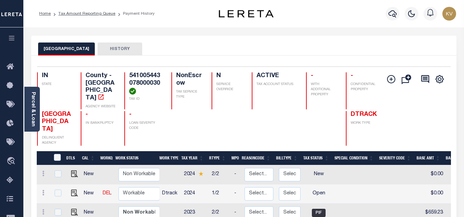
scroll to position [69, 0]
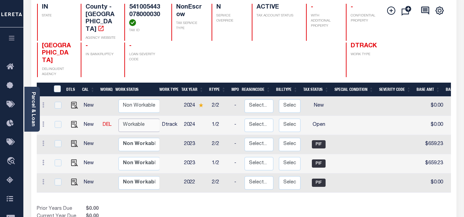
click at [139, 119] on select "Non Workable Workable" at bounding box center [138, 125] width 41 height 13
checkbox input "true"
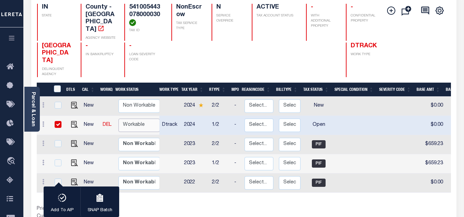
select select "true"
click at [118, 119] on select "Non Workable Workable" at bounding box center [138, 125] width 41 height 13
checkbox input "false"
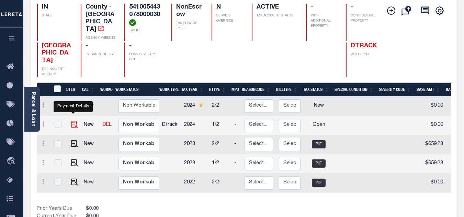
click at [72, 121] on img "" at bounding box center [74, 124] width 7 height 7
checkbox input "true"
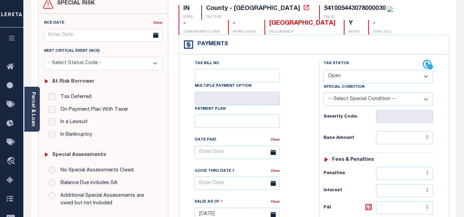
scroll to position [137, 0]
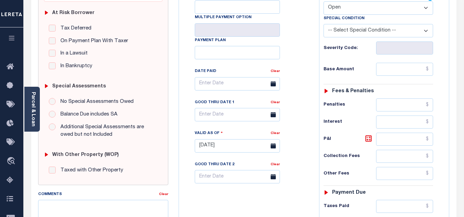
click at [347, 9] on select "- Select Status Code - Open Due/Unpaid Paid Incomplete No Tax Due Internal Refu…" at bounding box center [379, 7] width 110 height 13
select select "PYD"
click at [324, 2] on select "- Select Status Code - Open Due/Unpaid Paid Incomplete No Tax Due Internal Refu…" at bounding box center [379, 7] width 110 height 13
type input "09/05/2025"
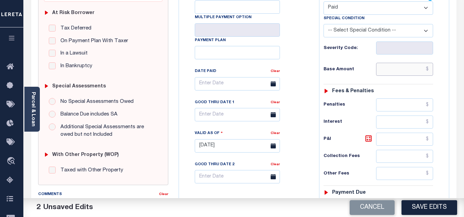
click at [387, 74] on input "text" at bounding box center [404, 69] width 57 height 13
paste input "763.72"
type input "$763.72"
click at [367, 68] on h6 "Base Amount" at bounding box center [350, 69] width 53 height 5
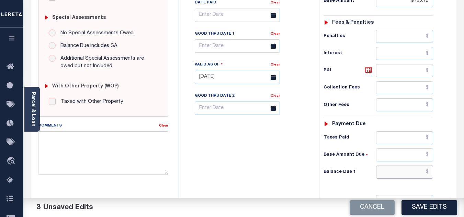
click at [392, 173] on input "text" at bounding box center [404, 172] width 57 height 13
type input "$0.00"
click at [230, 153] on div "Tax Bill No Multiple Payment Option Payment Plan Clear" at bounding box center [247, 73] width 133 height 303
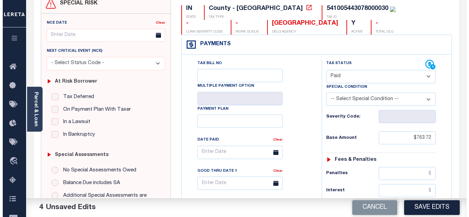
scroll to position [0, 0]
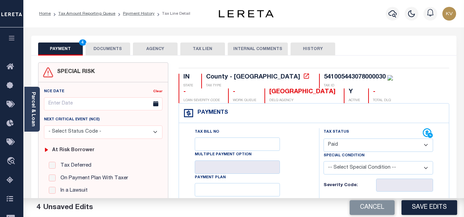
click at [119, 47] on button "DOCUMENTS" at bounding box center [108, 49] width 45 height 13
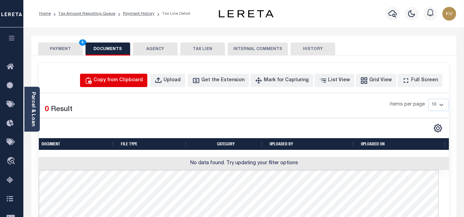
click at [129, 84] on div "Copy from Clipboard" at bounding box center [117, 81] width 49 height 8
select select "POP"
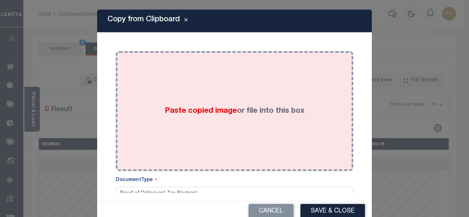
click at [171, 108] on span "Paste copied image" at bounding box center [201, 112] width 72 height 8
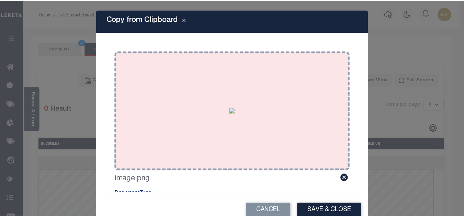
scroll to position [32, 0]
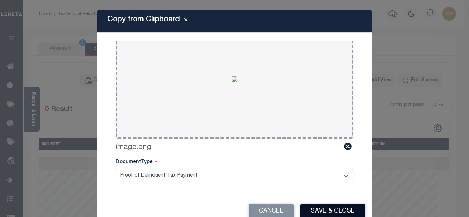
click at [323, 212] on button "Save & Close" at bounding box center [333, 211] width 65 height 15
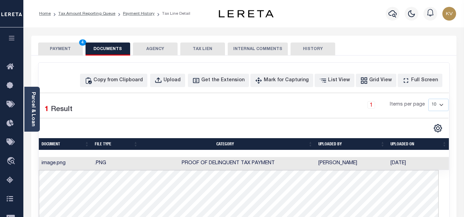
click at [61, 47] on button "PAYMENT 4" at bounding box center [60, 49] width 45 height 13
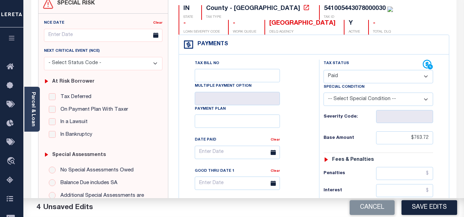
scroll to position [103, 0]
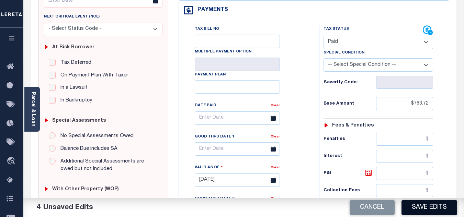
click at [419, 210] on button "Save Edits" at bounding box center [430, 208] width 56 height 15
checkbox input "false"
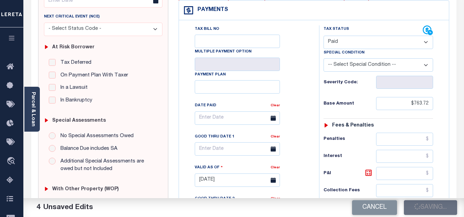
type input "$763.72"
type input "$0"
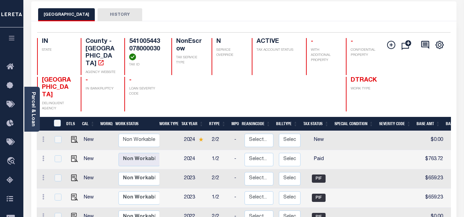
scroll to position [69, 0]
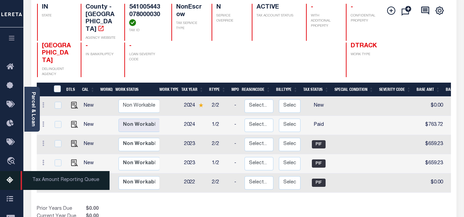
click at [11, 182] on icon at bounding box center [12, 181] width 11 height 9
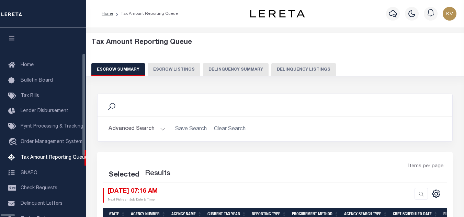
click at [254, 68] on button "Delinquency Summary" at bounding box center [236, 69] width 66 height 13
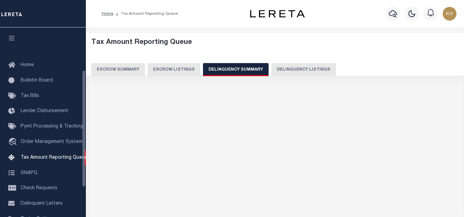
scroll to position [69, 0]
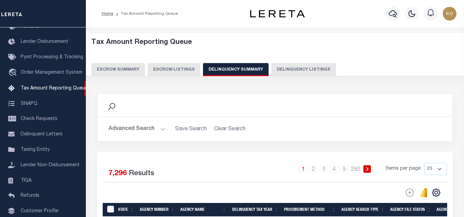
click at [287, 69] on button "Delinquency Listings" at bounding box center [303, 69] width 65 height 13
select select "100"
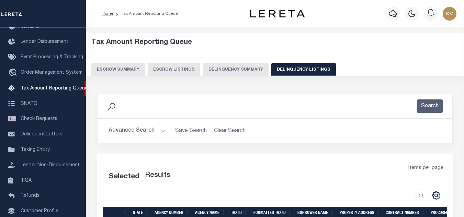
scroll to position [69, 0]
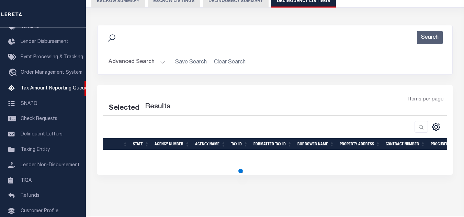
select select "100"
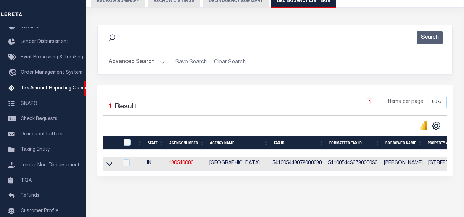
click at [152, 64] on button "Advanced Search" at bounding box center [137, 62] width 57 height 13
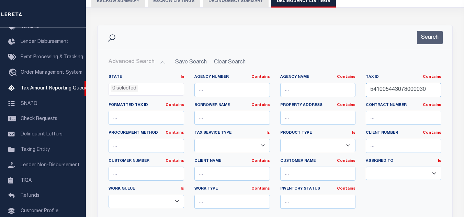
drag, startPoint x: 429, startPoint y: 90, endPoint x: 326, endPoint y: 91, distance: 103.4
click at [326, 91] on div "State In In AK AL AR AZ CA CO CT DC DE FL GA GU HI IA ID IL IN KS [GEOGRAPHIC_D…" at bounding box center [274, 145] width 343 height 140
paste input "90"
type input "541005443090000030"
click at [428, 41] on button "Search" at bounding box center [430, 37] width 26 height 13
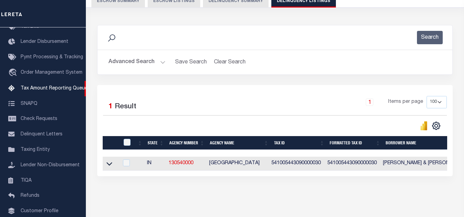
scroll to position [95, 0]
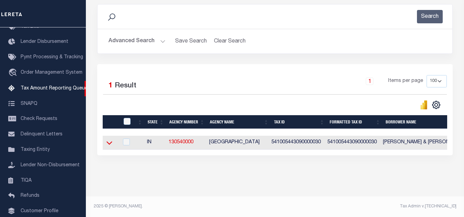
click at [111, 140] on icon at bounding box center [109, 142] width 6 height 7
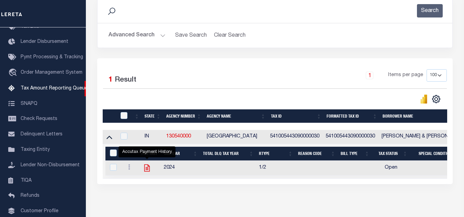
click at [148, 170] on icon "" at bounding box center [147, 168] width 9 height 9
checkbox input "true"
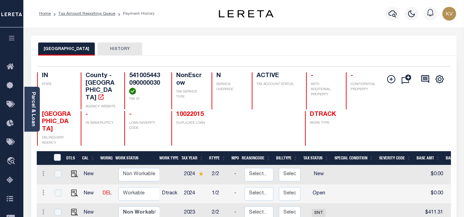
scroll to position [69, 0]
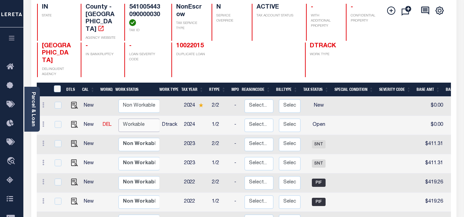
click at [135, 119] on select "Non Workable Workable" at bounding box center [138, 125] width 41 height 13
checkbox input "true"
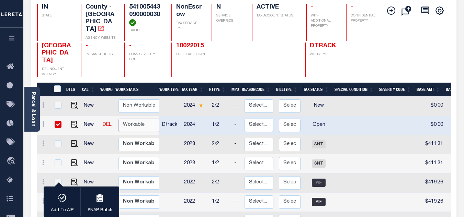
select select "true"
click at [118, 119] on select "Non Workable Workable" at bounding box center [138, 125] width 41 height 13
checkbox input "false"
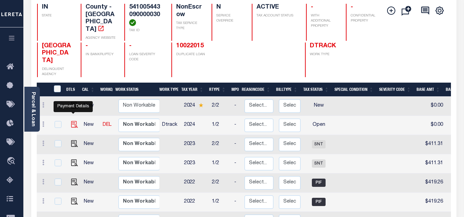
click at [72, 121] on img "" at bounding box center [74, 124] width 7 height 7
checkbox input "true"
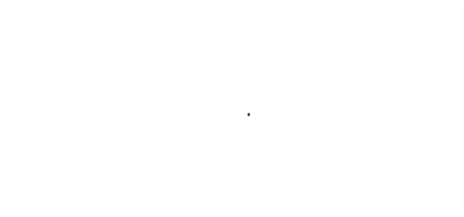
select select "OP2"
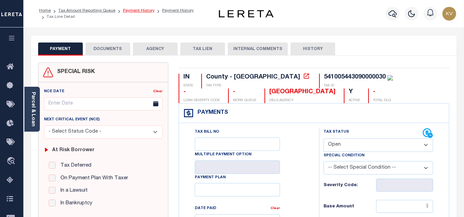
click at [141, 10] on link "Payment History" at bounding box center [139, 11] width 32 height 4
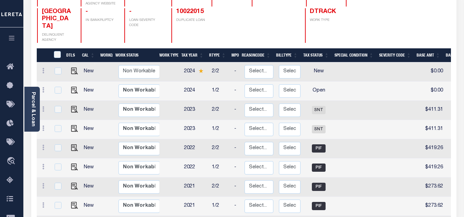
scroll to position [137, 0]
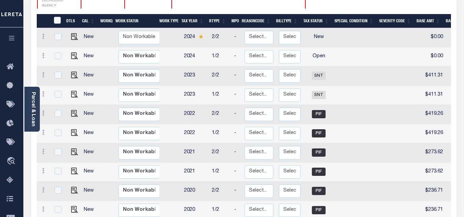
click at [340, 67] on td at bounding box center [357, 76] width 45 height 19
checkbox input "true"
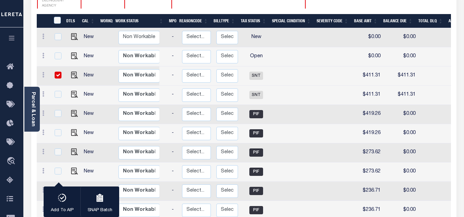
scroll to position [0, 0]
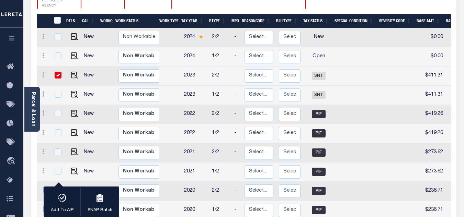
click at [57, 72] on input "checkbox" at bounding box center [58, 75] width 7 height 7
checkbox input "false"
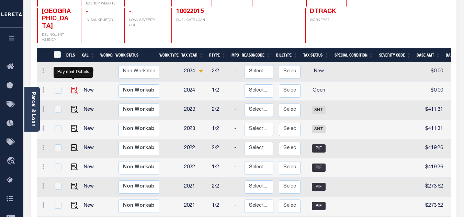
click at [72, 87] on img "" at bounding box center [74, 90] width 7 height 7
checkbox input "true"
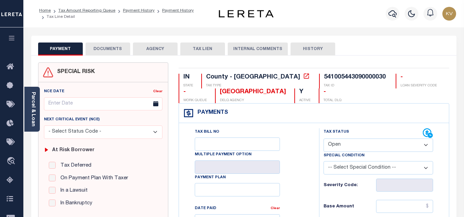
scroll to position [69, 0]
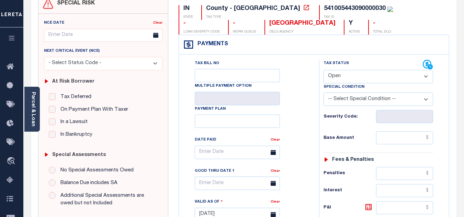
click at [367, 75] on select "- Select Status Code - Open Due/Unpaid Paid Incomplete No Tax Due Internal Refu…" at bounding box center [379, 76] width 110 height 13
select select "DUE"
click at [324, 70] on select "- Select Status Code - Open Due/Unpaid Paid Incomplete No Tax Due Internal Refu…" at bounding box center [379, 76] width 110 height 13
type input "[DATE]"
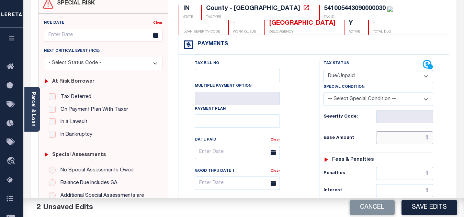
click at [391, 140] on input "text" at bounding box center [404, 138] width 57 height 13
paste input "483.78"
type input "$483.78"
click at [347, 127] on div "Tax Status Status - Select Status Code -" at bounding box center [380, 211] width 123 height 303
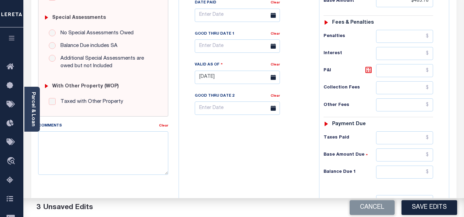
scroll to position [275, 0]
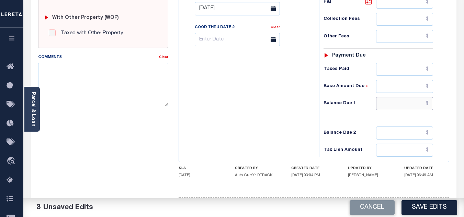
click at [393, 108] on input "text" at bounding box center [404, 103] width 57 height 13
type input "$532.16"
click at [367, 4] on icon at bounding box center [368, 1] width 8 height 8
type input "$48.38"
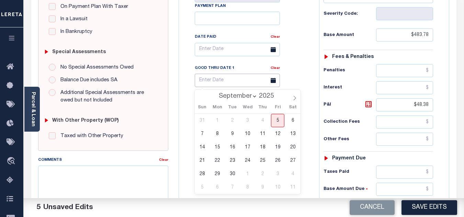
click at [217, 80] on input "text" at bounding box center [237, 80] width 85 height 13
click at [234, 173] on span "30" at bounding box center [232, 174] width 13 height 13
type input "[DATE]"
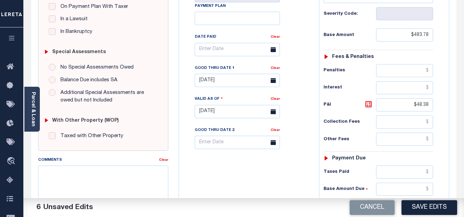
click at [200, 171] on div "Tax Bill No Multiple Payment Option Payment Plan Clear" at bounding box center [247, 108] width 133 height 303
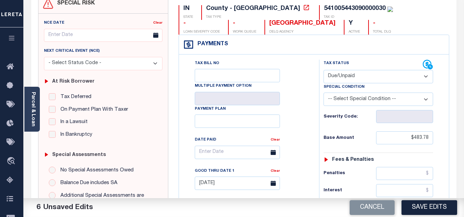
scroll to position [0, 0]
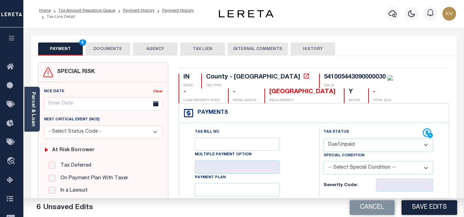
click at [109, 50] on button "DOCUMENTS" at bounding box center [108, 49] width 45 height 13
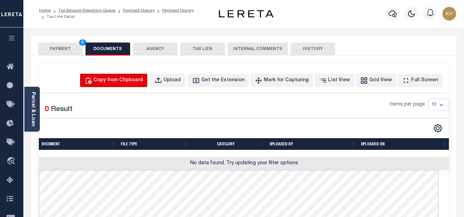
click at [132, 83] on div "Copy from Clipboard" at bounding box center [117, 81] width 49 height 8
select select "POP"
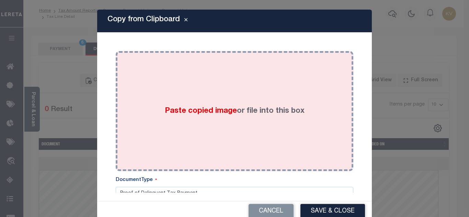
click at [159, 99] on div "Paste copied image or file into this box" at bounding box center [234, 111] width 227 height 110
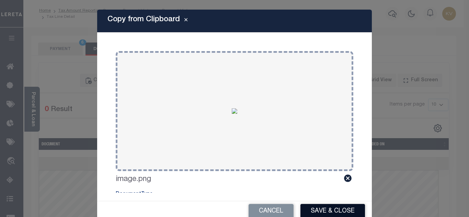
click at [336, 209] on button "Save & Close" at bounding box center [333, 211] width 65 height 15
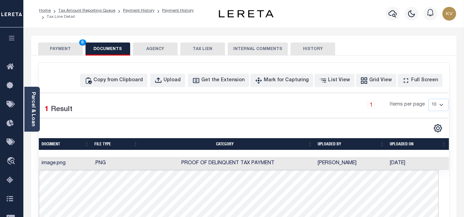
click at [64, 48] on button "PAYMENT 6" at bounding box center [60, 49] width 45 height 13
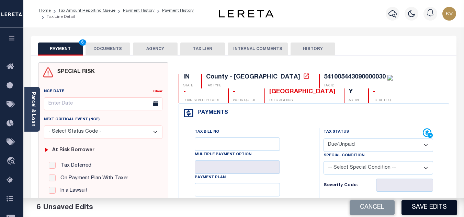
click at [439, 210] on button "Save Edits" at bounding box center [430, 208] width 56 height 15
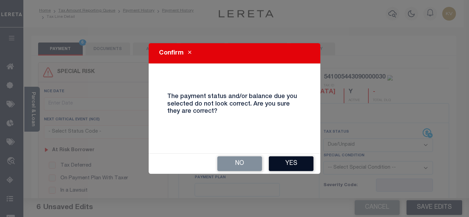
click at [278, 165] on button "Yes" at bounding box center [291, 164] width 45 height 15
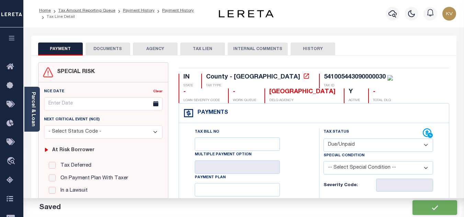
checkbox input "false"
type input "$483.78"
type input "$48.38"
type input "$532.16"
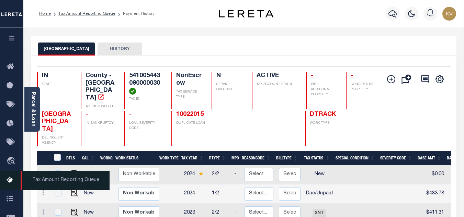
click at [11, 182] on icon at bounding box center [12, 181] width 11 height 9
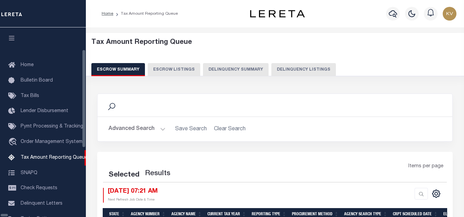
select select "100"
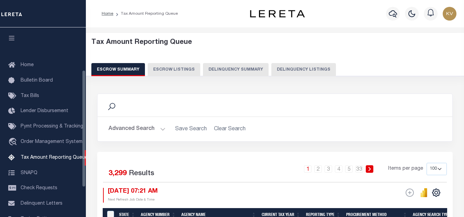
scroll to position [69, 0]
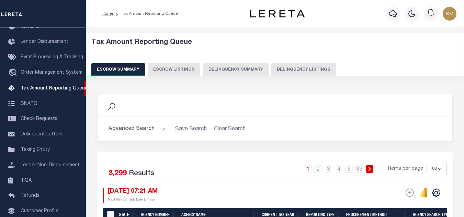
click at [286, 69] on button "Delinquency Listings" at bounding box center [303, 69] width 65 height 13
select select "100"
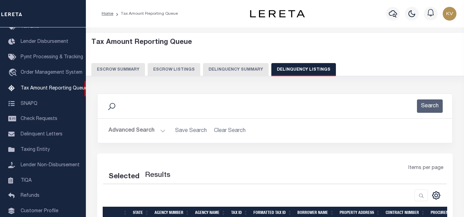
select select "100"
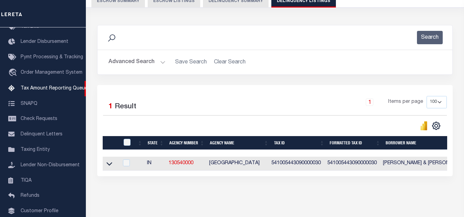
scroll to position [95, 0]
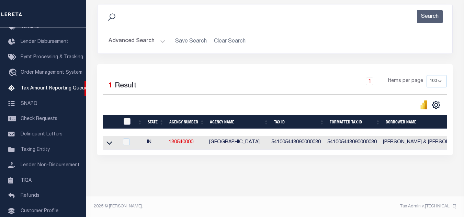
click at [127, 118] on input "checkbox" at bounding box center [127, 121] width 7 height 7
checkbox input "true"
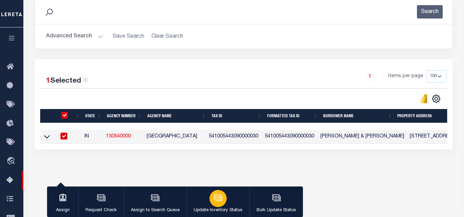
click at [214, 197] on icon "button" at bounding box center [218, 198] width 9 height 9
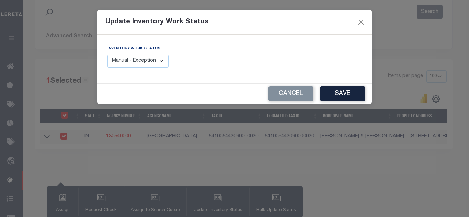
click at [139, 61] on select "Manual - Exception Pended - Awaiting Search Late Add Exception Completed" at bounding box center [138, 61] width 61 height 13
click at [362, 23] on button "Close" at bounding box center [361, 22] width 9 height 9
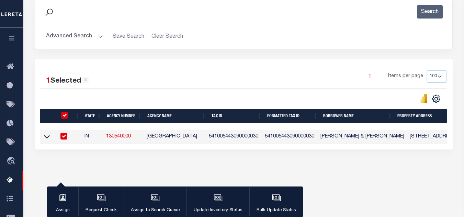
click at [65, 116] on input "checkbox" at bounding box center [64, 115] width 7 height 7
checkbox input "false"
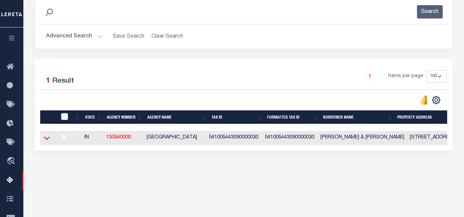
click at [46, 138] on icon at bounding box center [47, 138] width 6 height 7
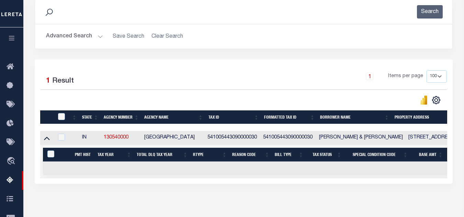
scroll to position [60, 0]
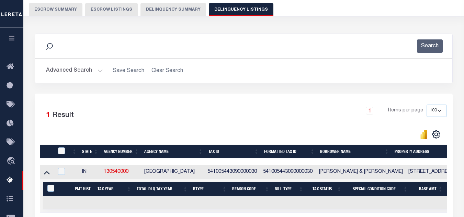
click at [76, 71] on button "Advanced Search" at bounding box center [74, 70] width 57 height 13
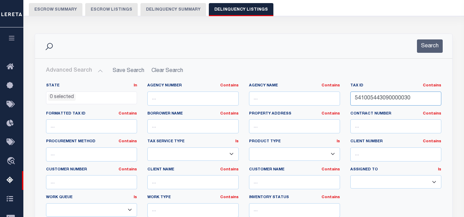
drag, startPoint x: 415, startPoint y: 97, endPoint x: 301, endPoint y: 85, distance: 115.0
click at [301, 85] on div "State In In AK AL AR AZ CA CO CT DC DE FL GA GU HI IA ID IL IN KS KY LA MA MD M…" at bounding box center [244, 153] width 406 height 140
paste input "5"
type input "541005443095000030"
click at [433, 47] on button "Search" at bounding box center [430, 45] width 26 height 13
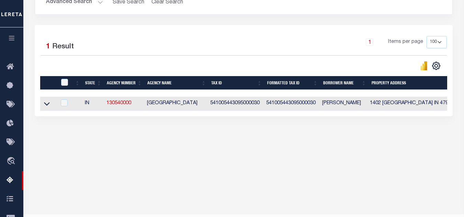
scroll to position [147, 0]
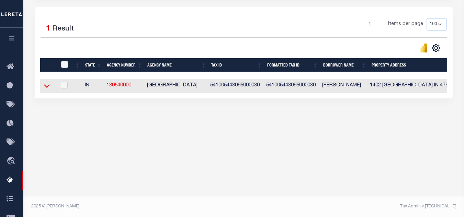
click at [47, 88] on icon at bounding box center [47, 86] width 6 height 3
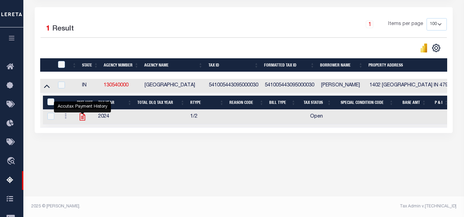
click at [83, 120] on icon "" at bounding box center [82, 117] width 5 height 7
checkbox input "true"
